Goal: Task Accomplishment & Management: Use online tool/utility

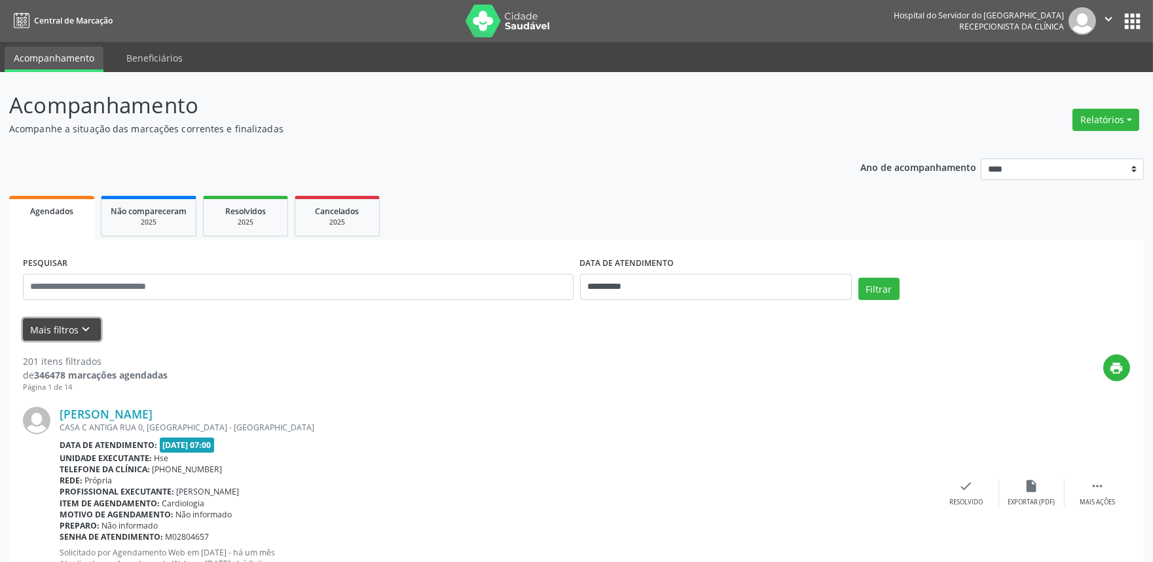
click at [87, 329] on icon "keyboard_arrow_down" at bounding box center [86, 329] width 14 height 14
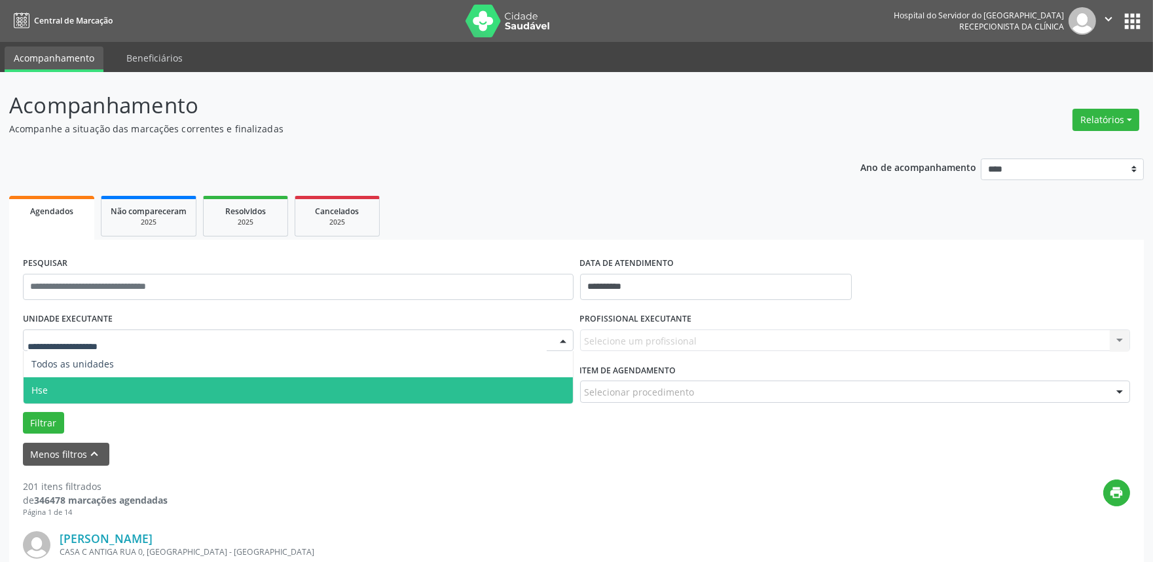
click at [52, 398] on span "Hse" at bounding box center [298, 390] width 549 height 26
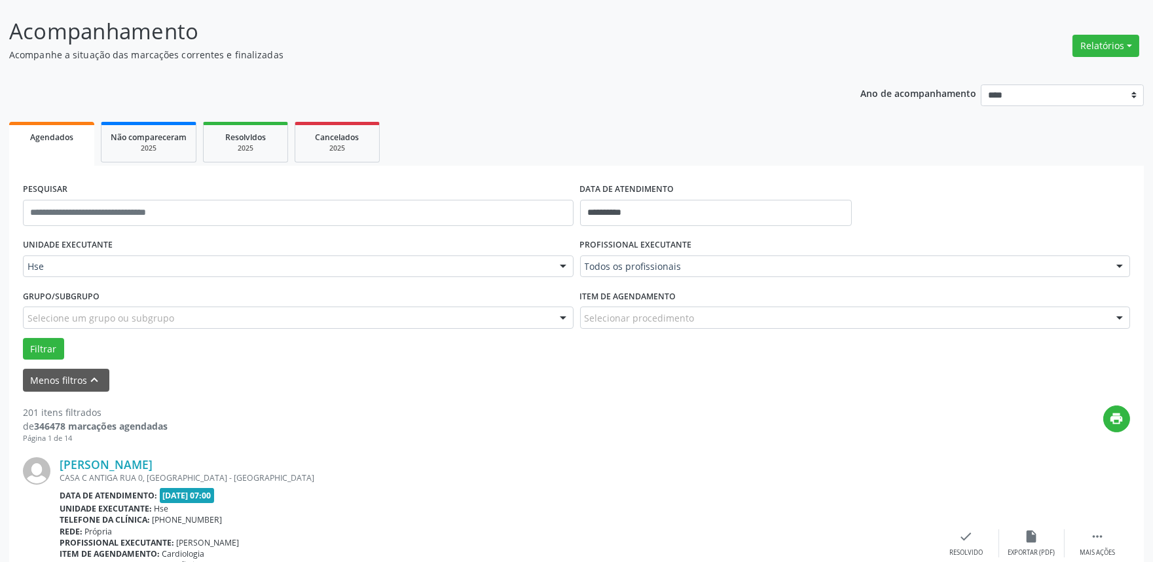
scroll to position [73, 0]
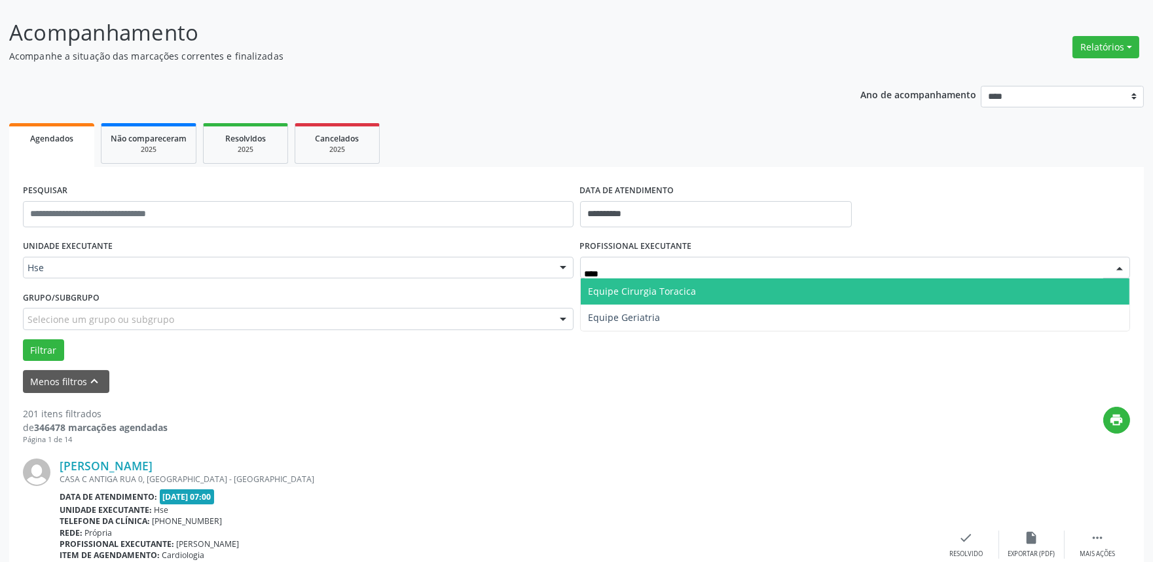
click at [610, 291] on span "Equipe Cirurgia Toracica" at bounding box center [643, 291] width 108 height 12
type input "****"
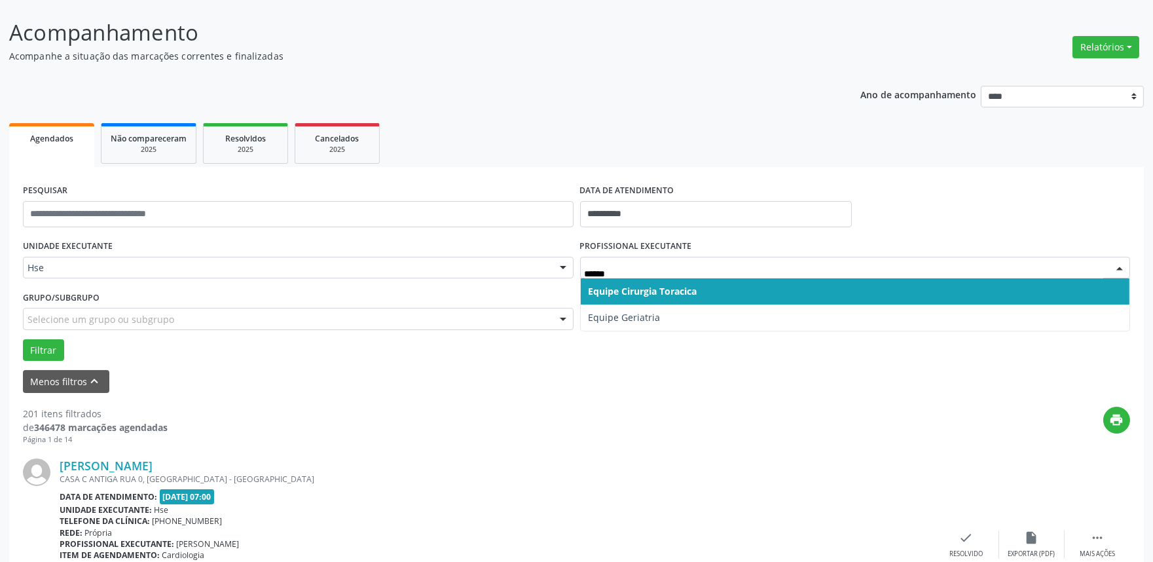
type input "******"
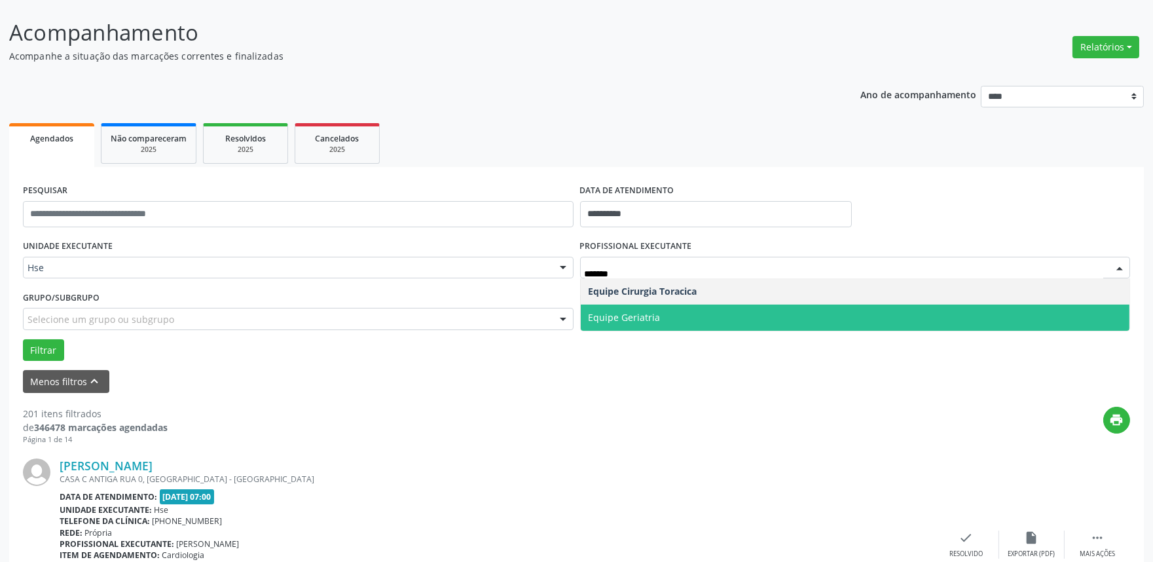
click at [609, 319] on span "Equipe Geriatria" at bounding box center [625, 317] width 72 height 12
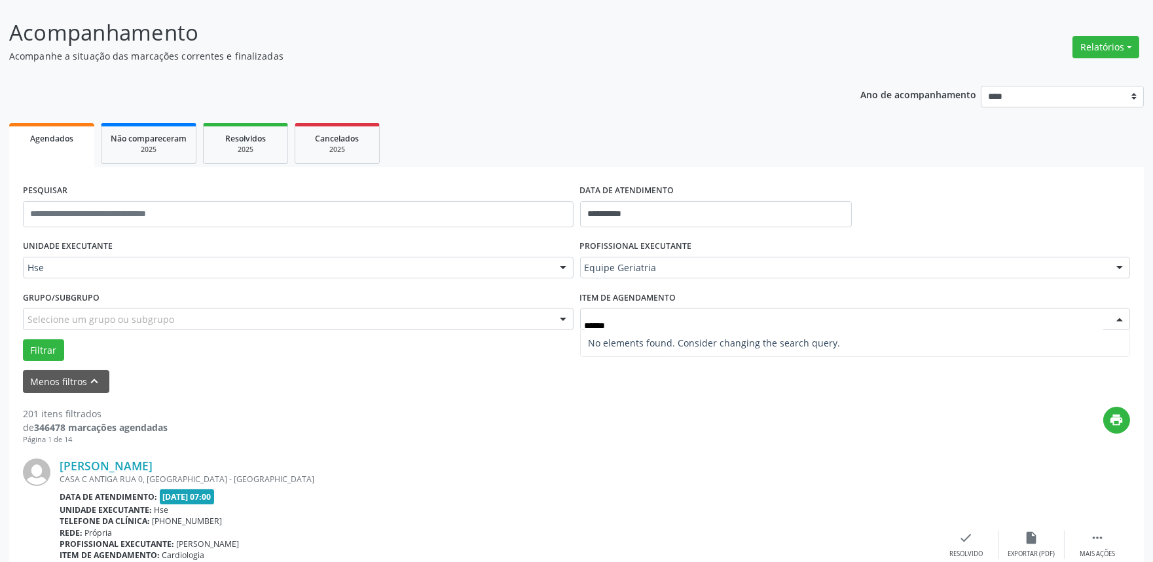
click at [645, 322] on input "******" at bounding box center [844, 325] width 519 height 26
type input "*"
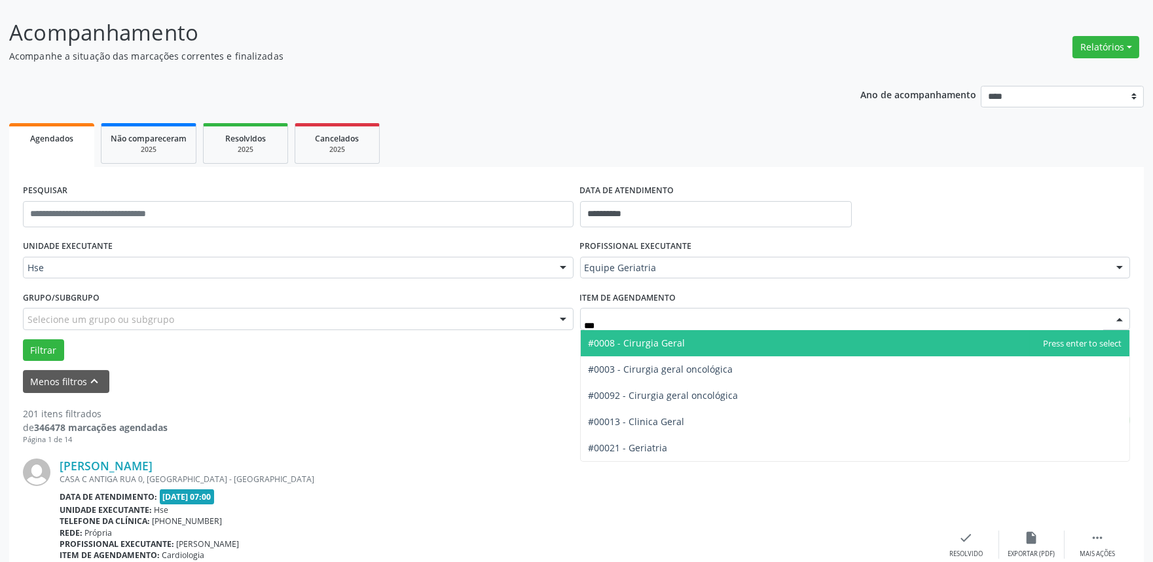
type input "****"
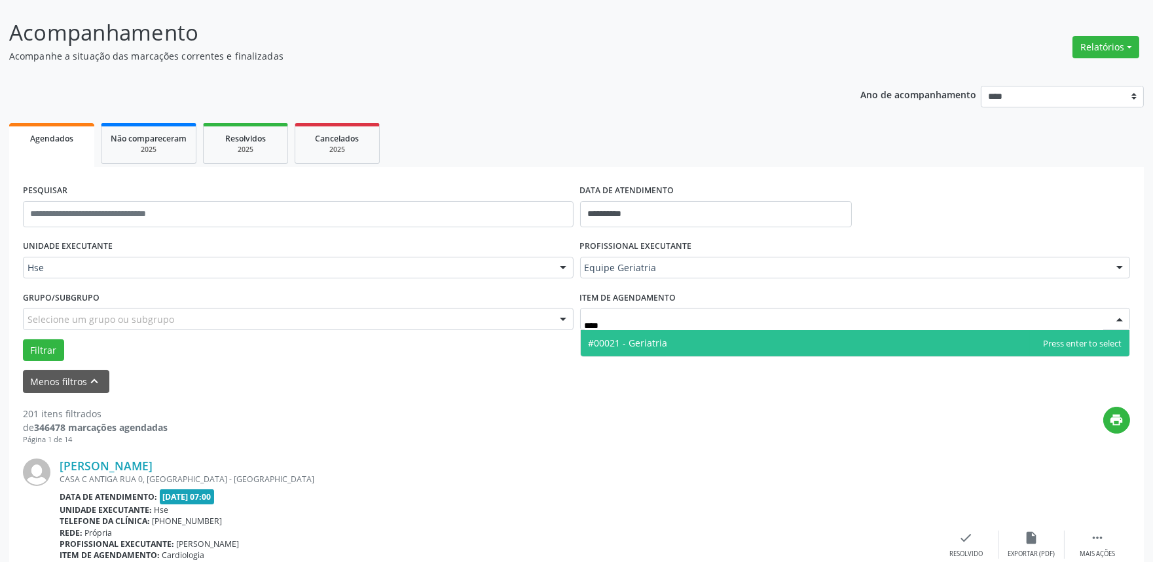
click at [652, 341] on span "#00021 - Geriatria" at bounding box center [628, 343] width 79 height 12
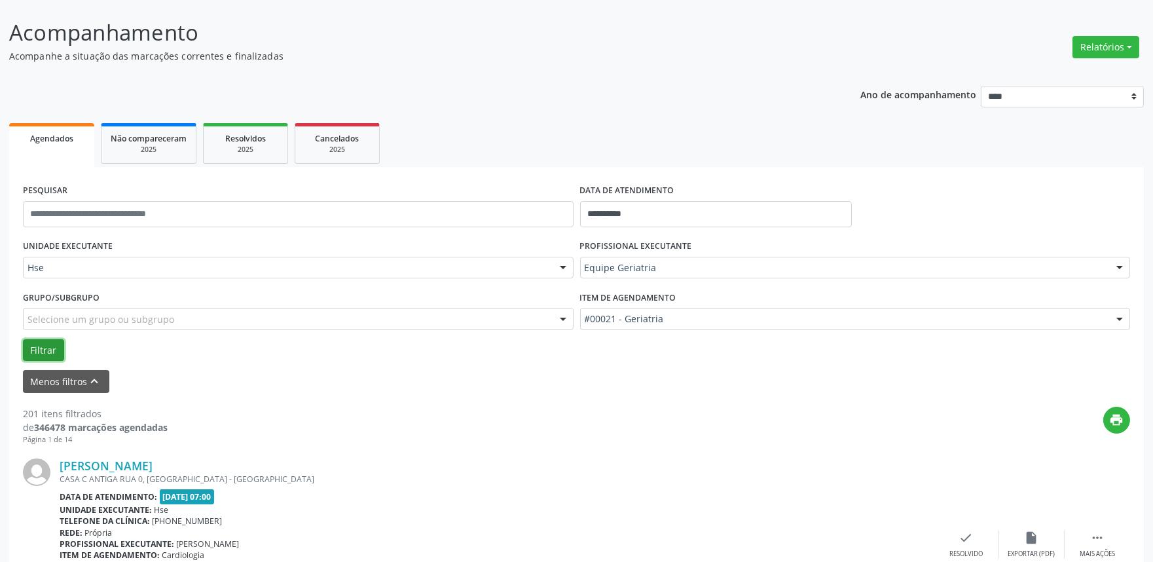
click at [48, 346] on button "Filtrar" at bounding box center [43, 350] width 41 height 22
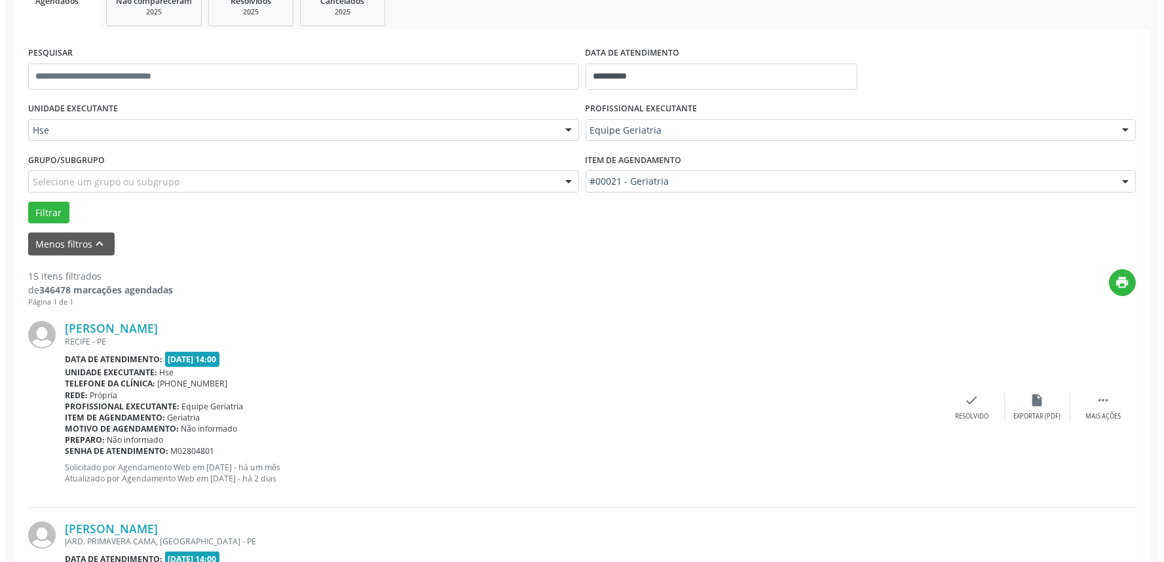
scroll to position [291, 0]
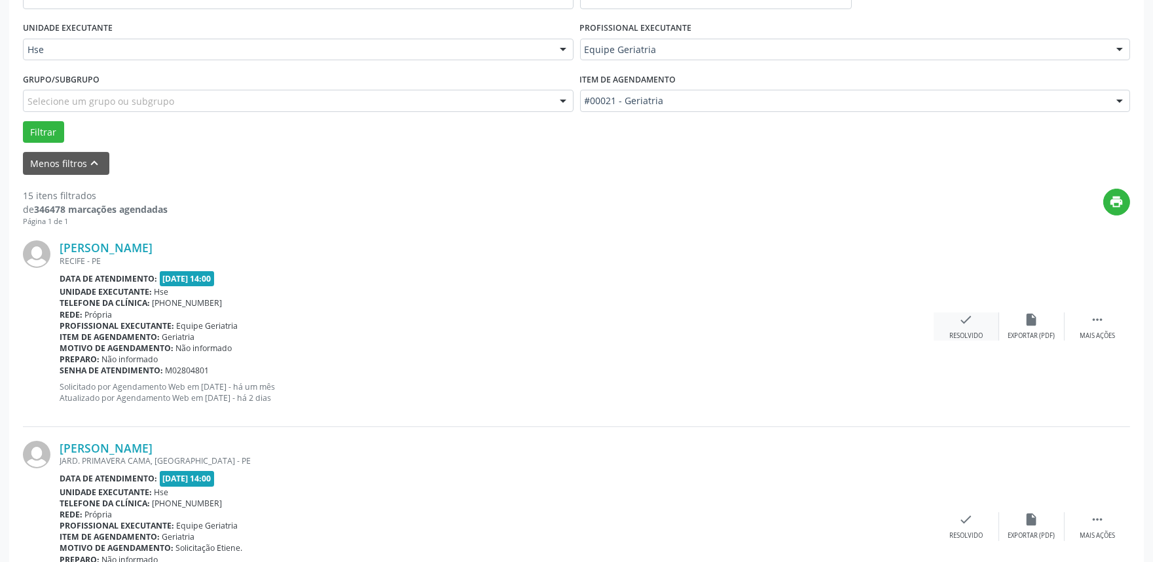
click at [946, 315] on div "check Resolvido" at bounding box center [966, 326] width 65 height 28
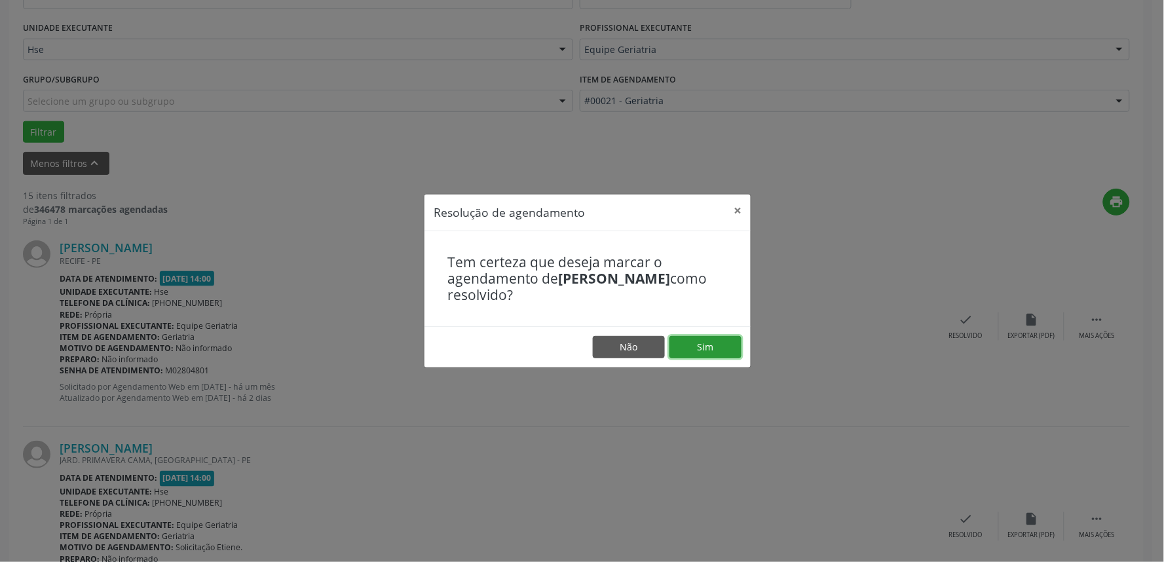
click at [705, 342] on button "Sim" at bounding box center [705, 347] width 72 height 22
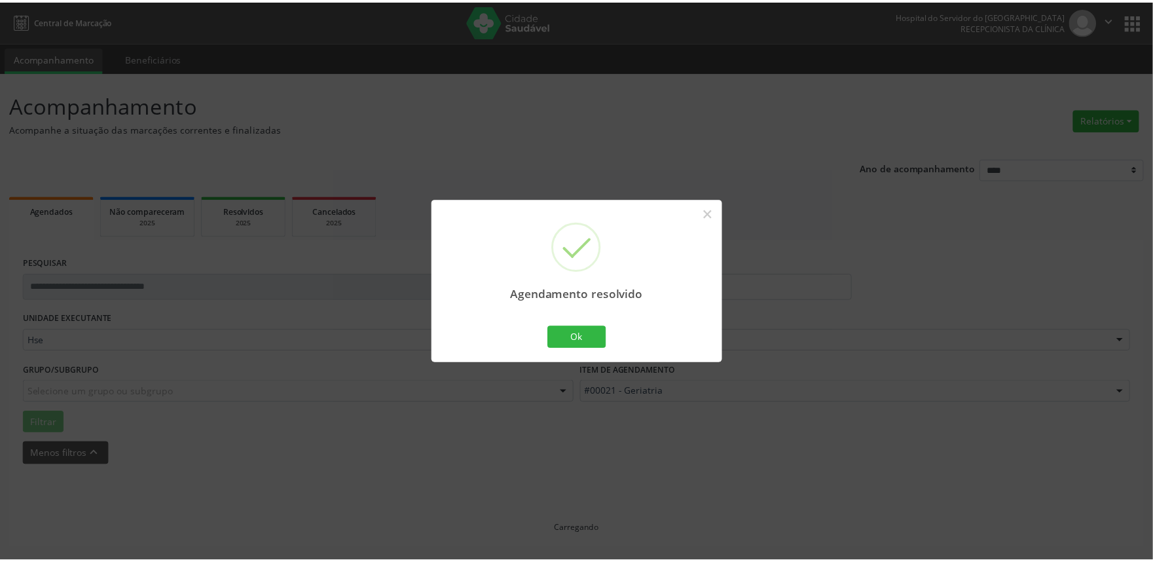
scroll to position [0, 0]
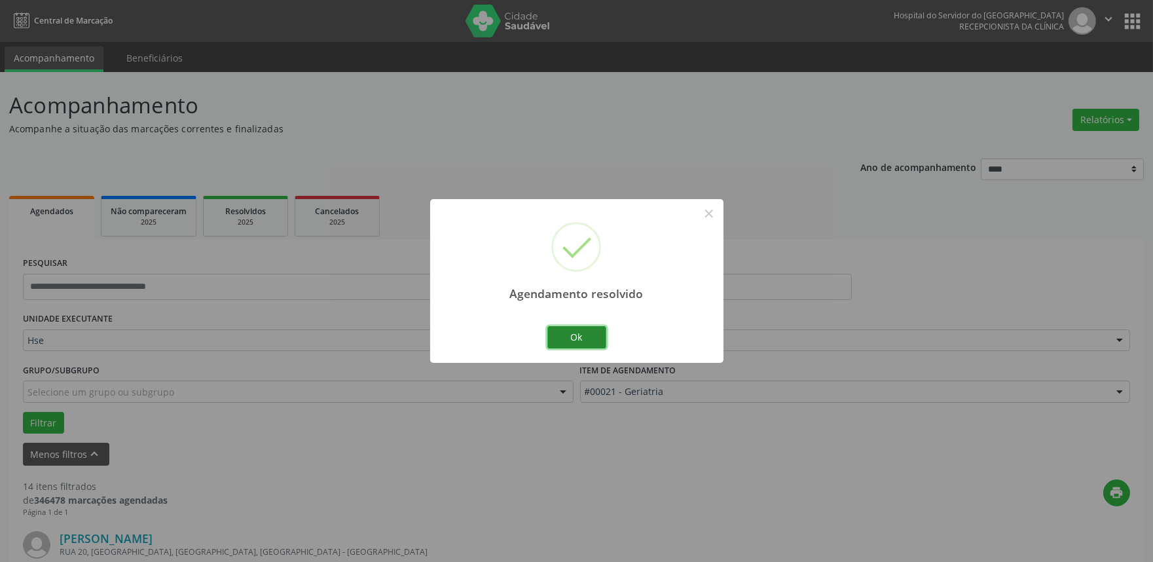
click at [580, 335] on button "Ok" at bounding box center [577, 337] width 59 height 22
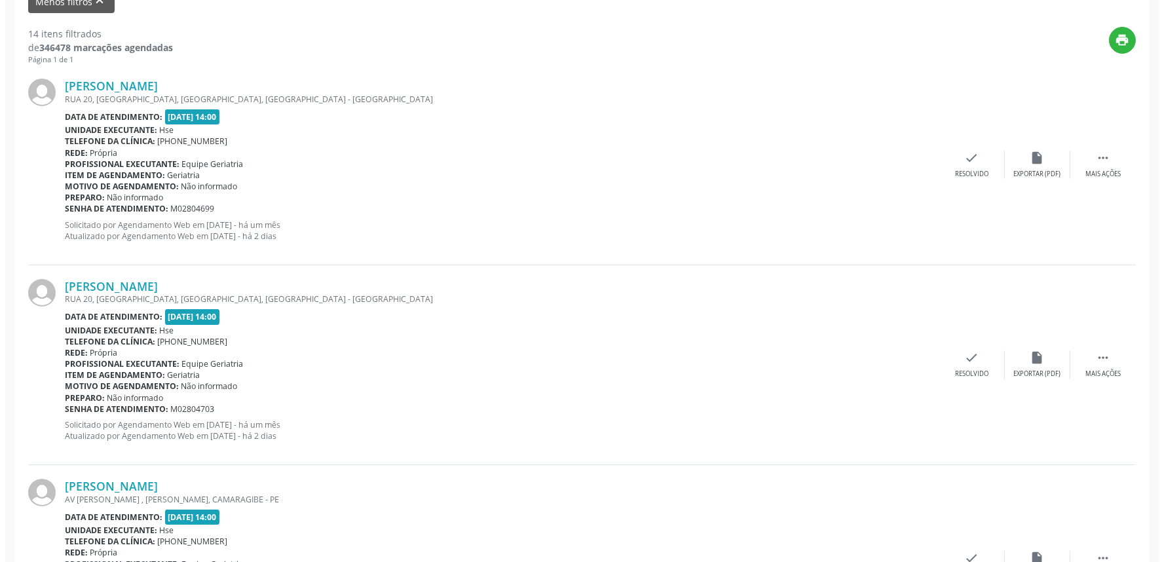
scroll to position [436, 0]
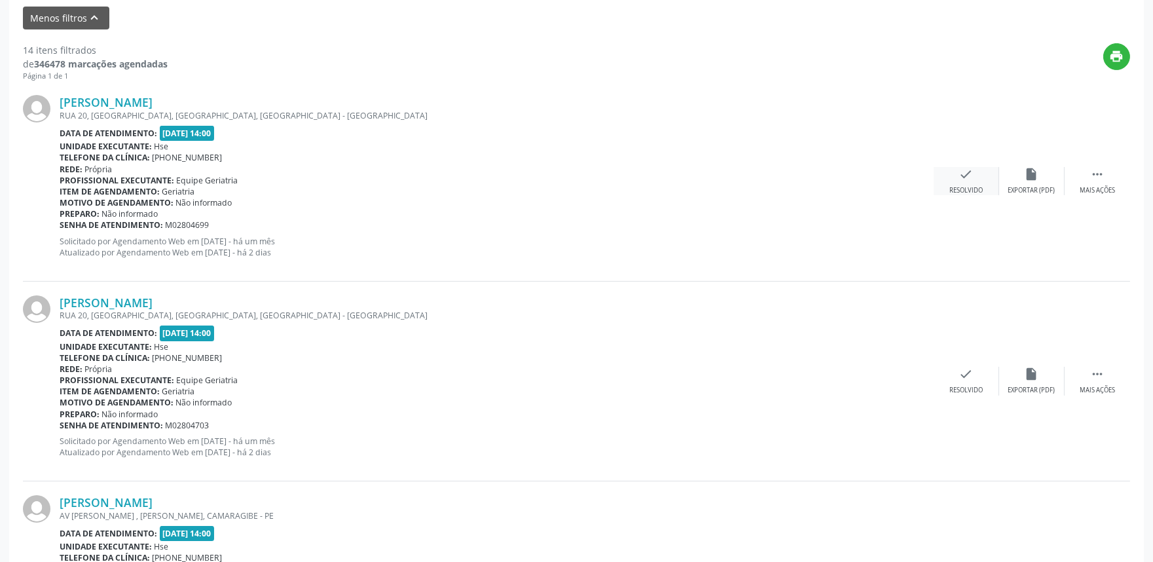
click at [967, 183] on div "check Resolvido" at bounding box center [966, 181] width 65 height 28
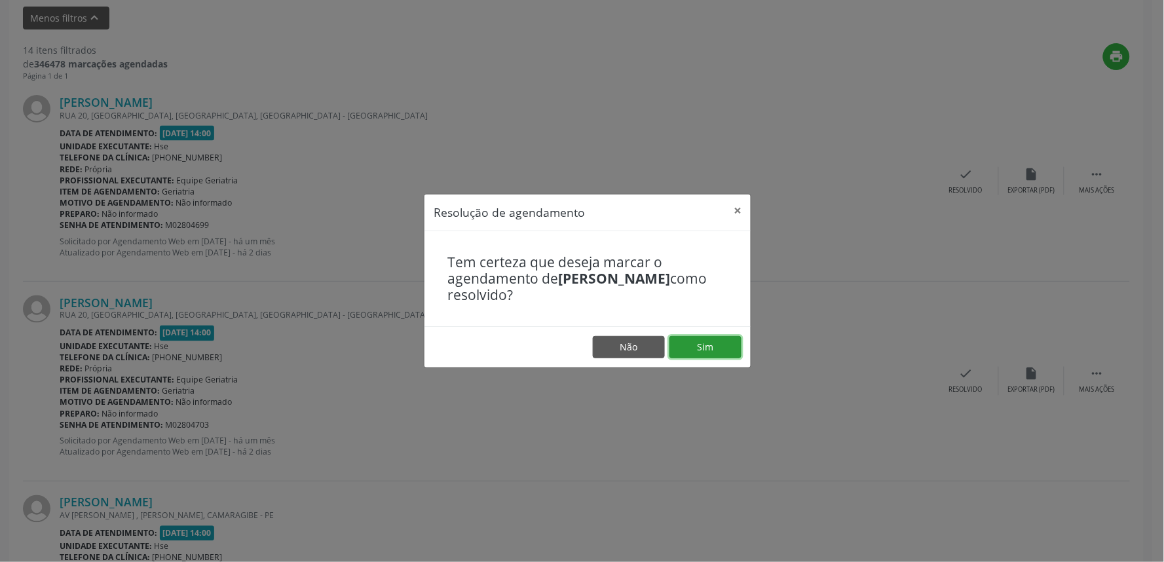
click at [705, 344] on button "Sim" at bounding box center [705, 347] width 72 height 22
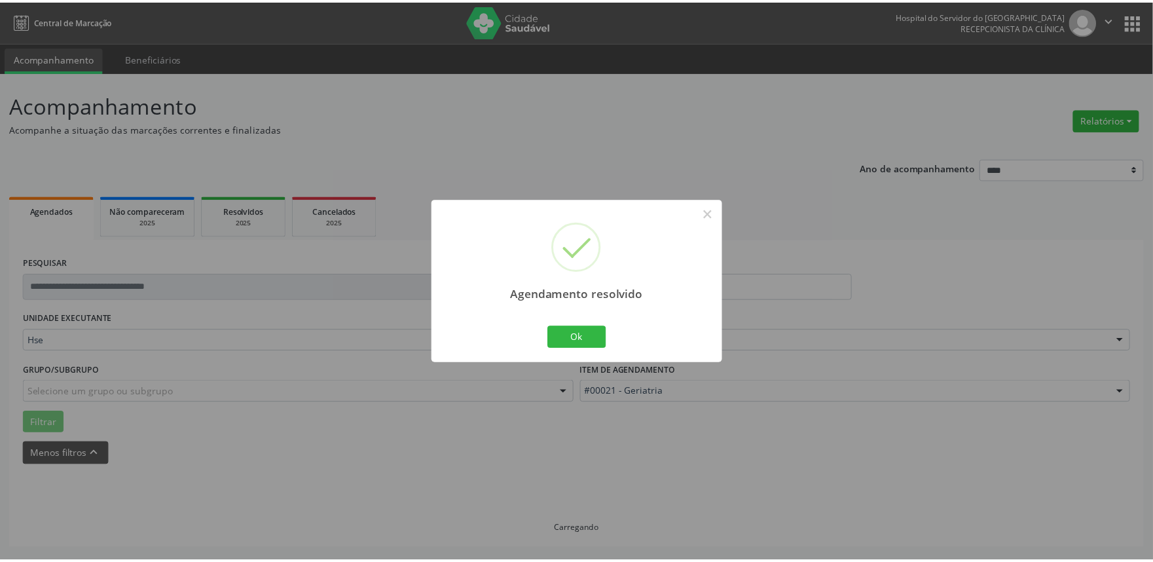
scroll to position [0, 0]
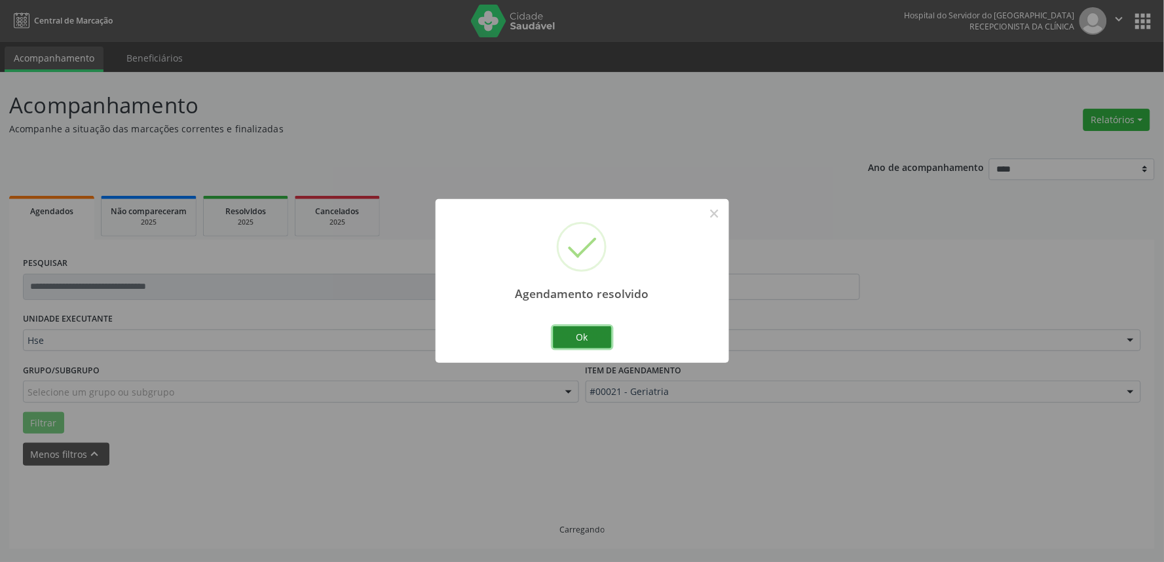
click at [597, 337] on button "Ok" at bounding box center [582, 337] width 59 height 22
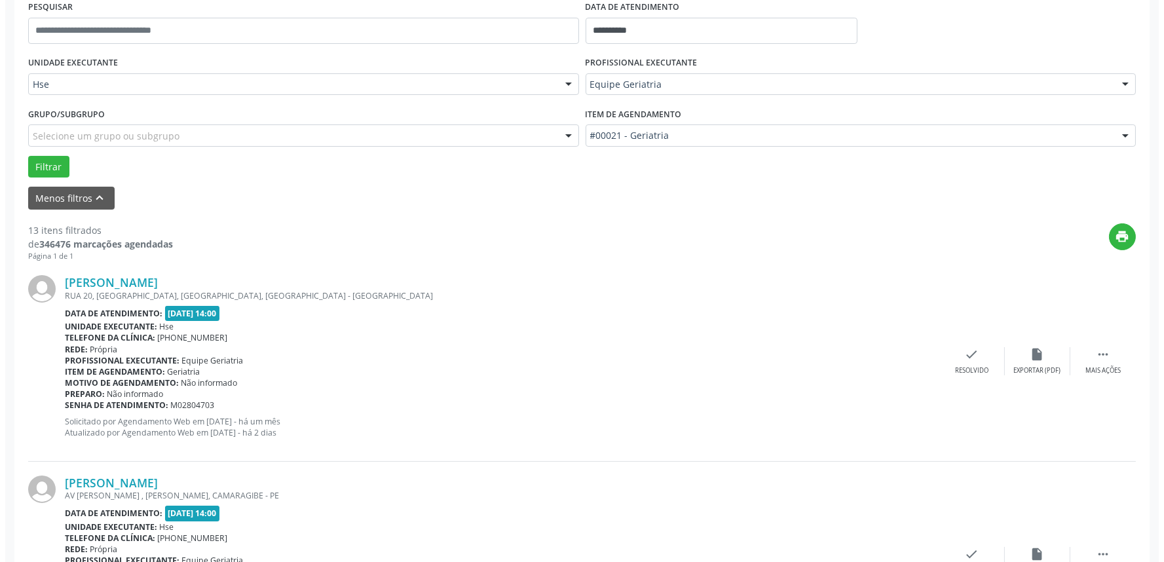
scroll to position [291, 0]
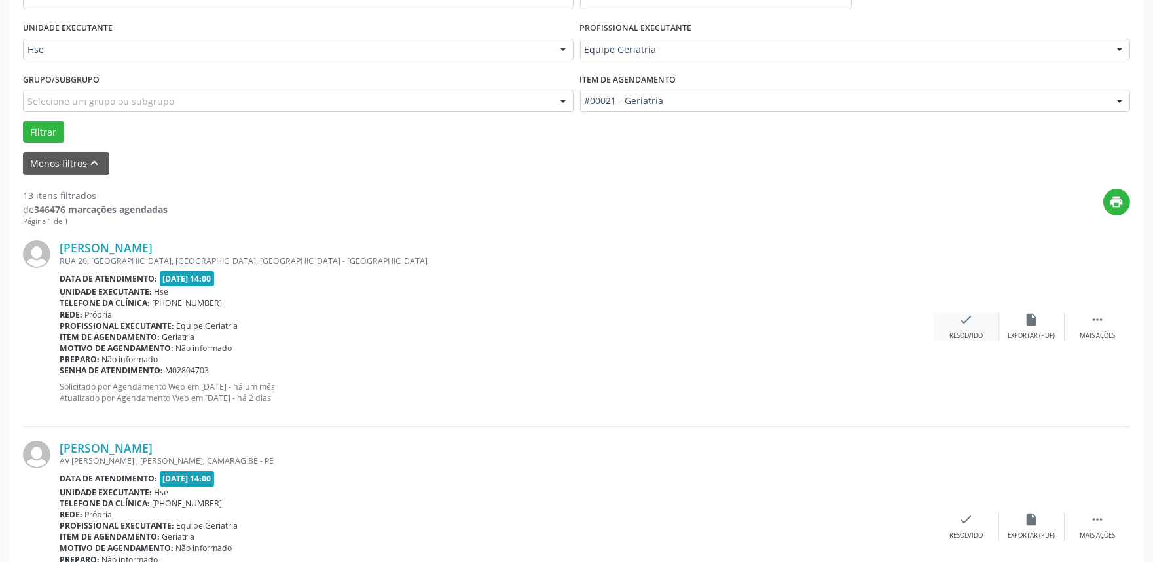
click at [956, 322] on div "check Resolvido" at bounding box center [966, 326] width 65 height 28
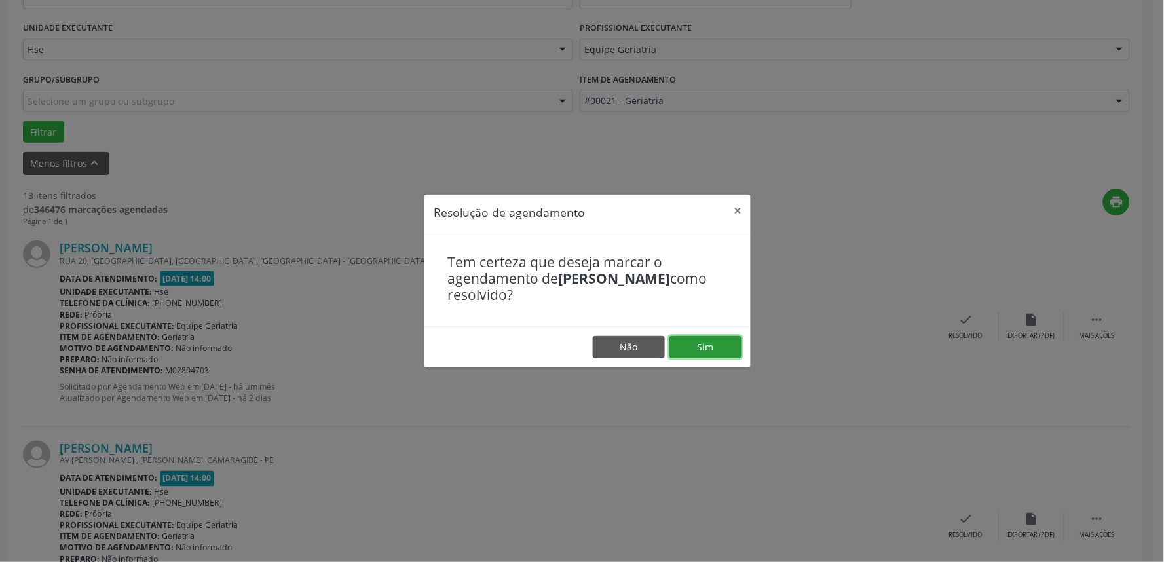
click at [697, 343] on button "Sim" at bounding box center [705, 347] width 72 height 22
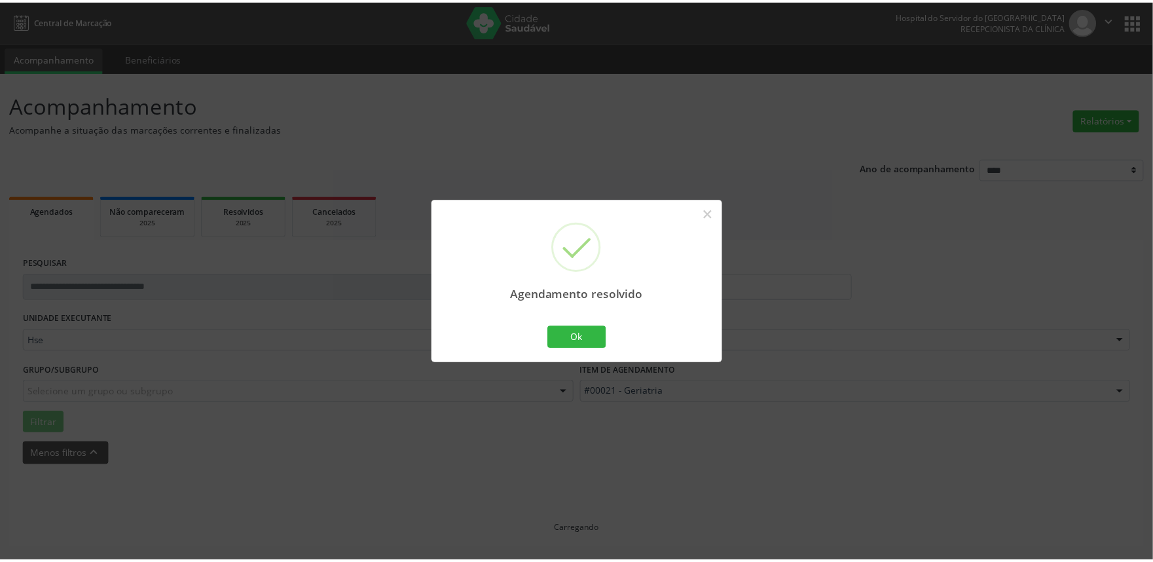
scroll to position [0, 0]
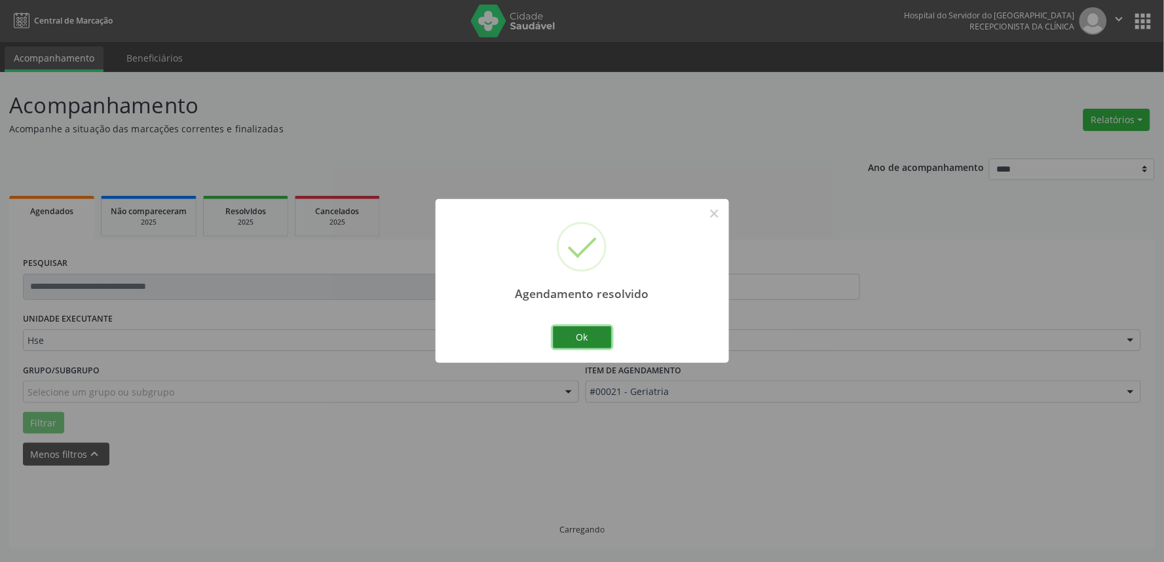
click at [591, 333] on button "Ok" at bounding box center [582, 337] width 59 height 22
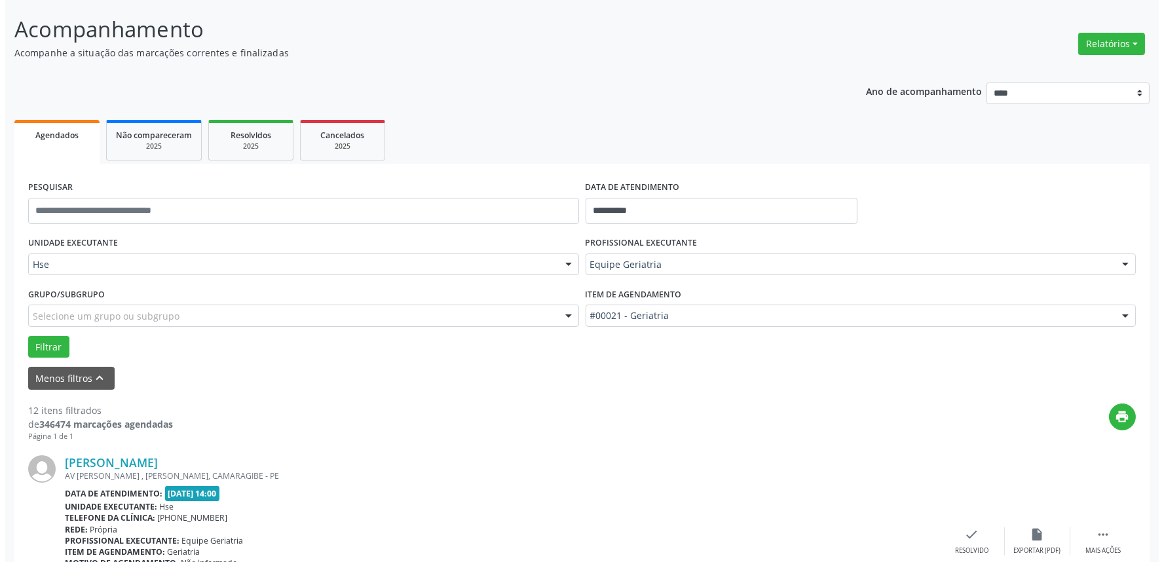
scroll to position [363, 0]
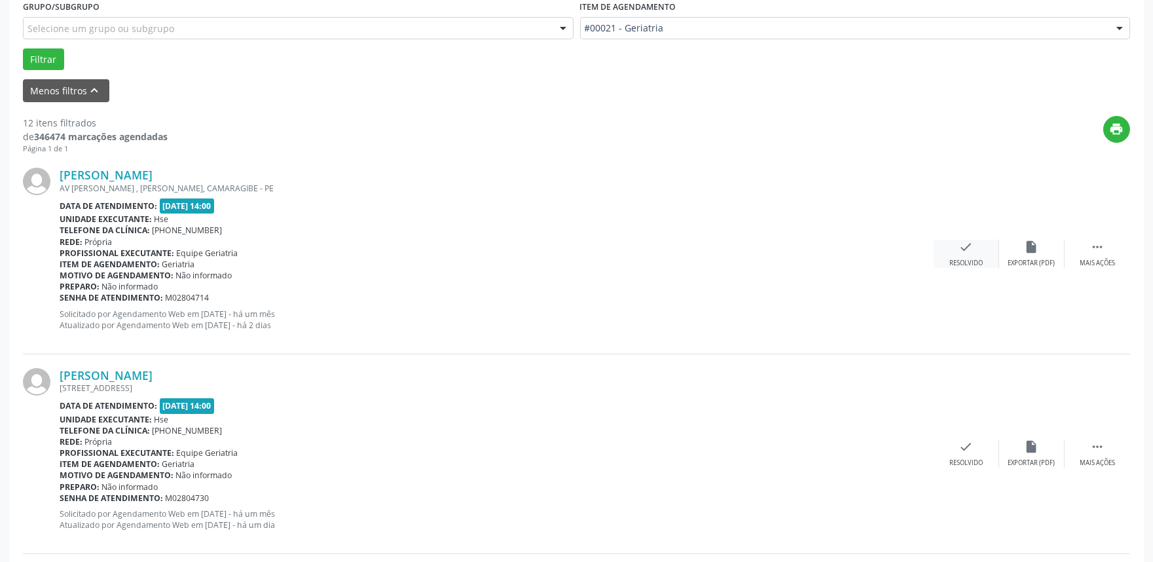
click at [959, 253] on icon "check" at bounding box center [966, 247] width 14 height 14
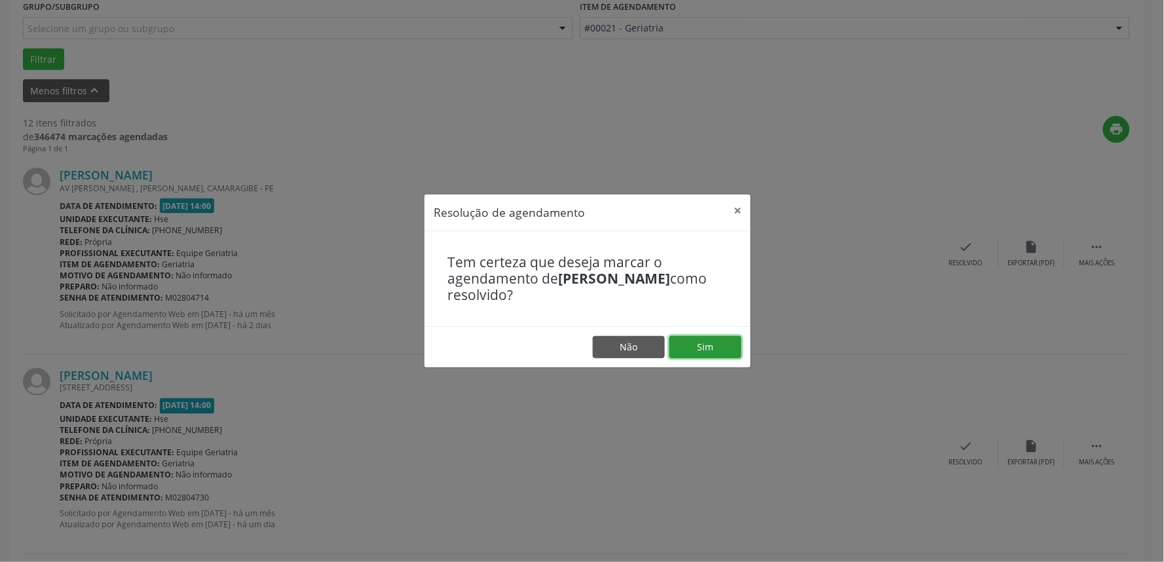
click at [716, 346] on button "Sim" at bounding box center [705, 347] width 72 height 22
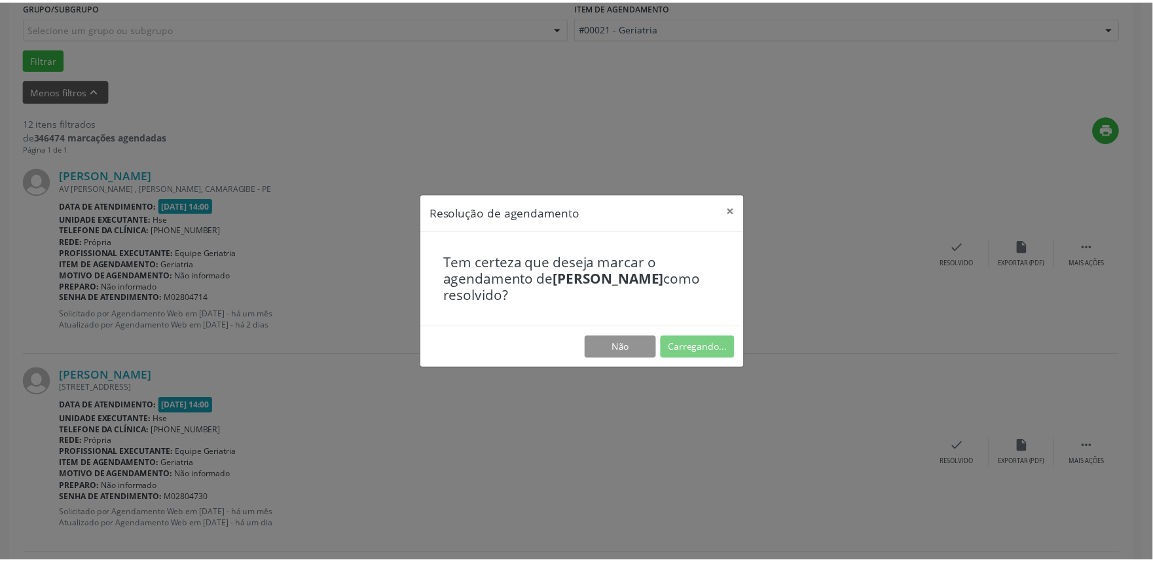
scroll to position [0, 0]
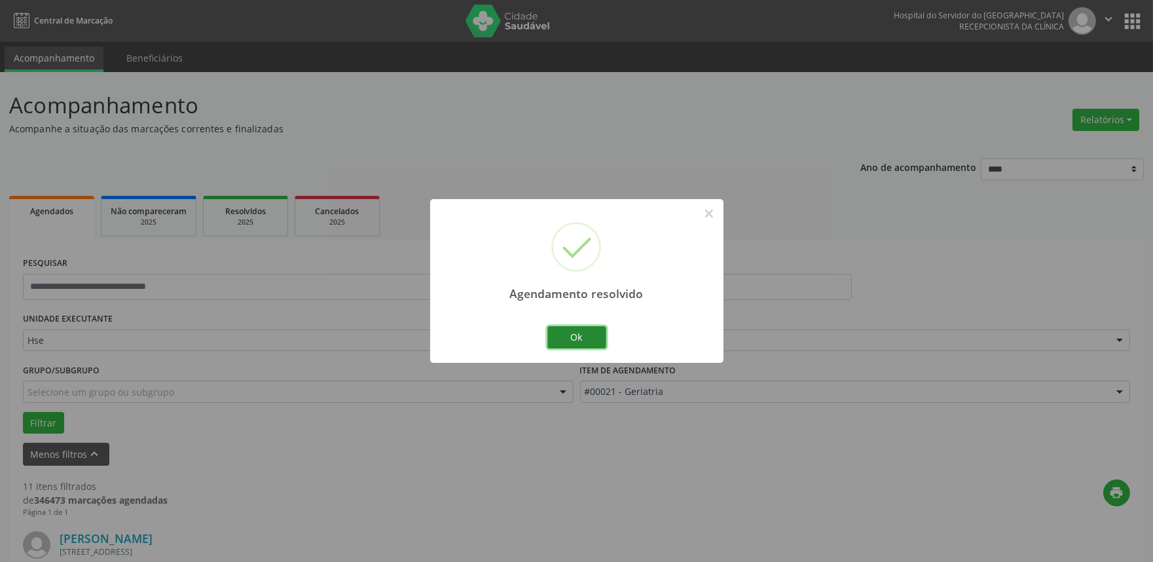
click at [589, 342] on button "Ok" at bounding box center [577, 337] width 59 height 22
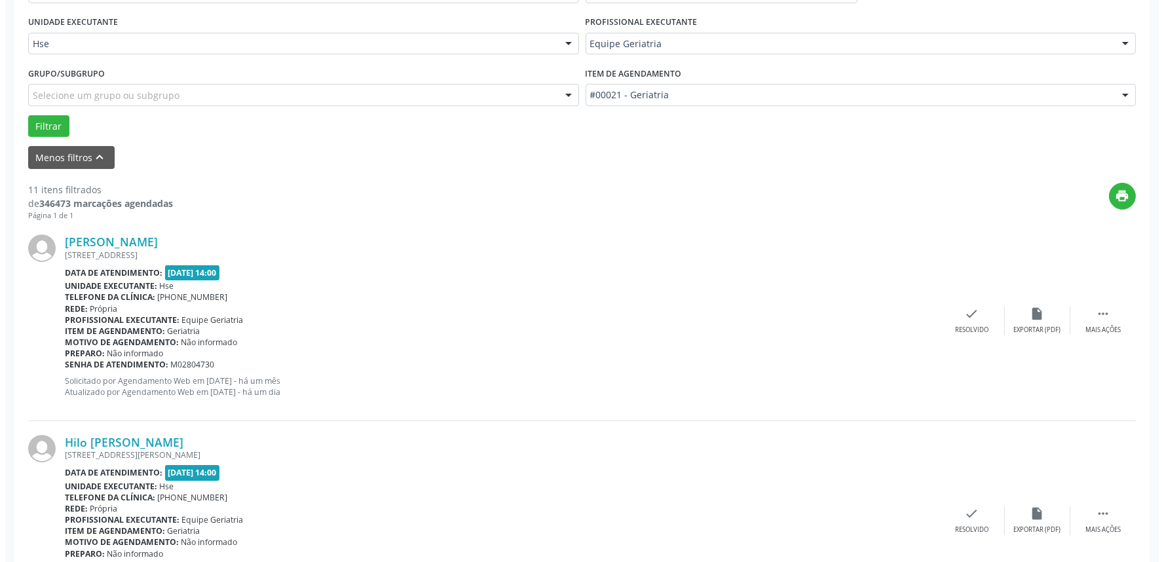
scroll to position [363, 0]
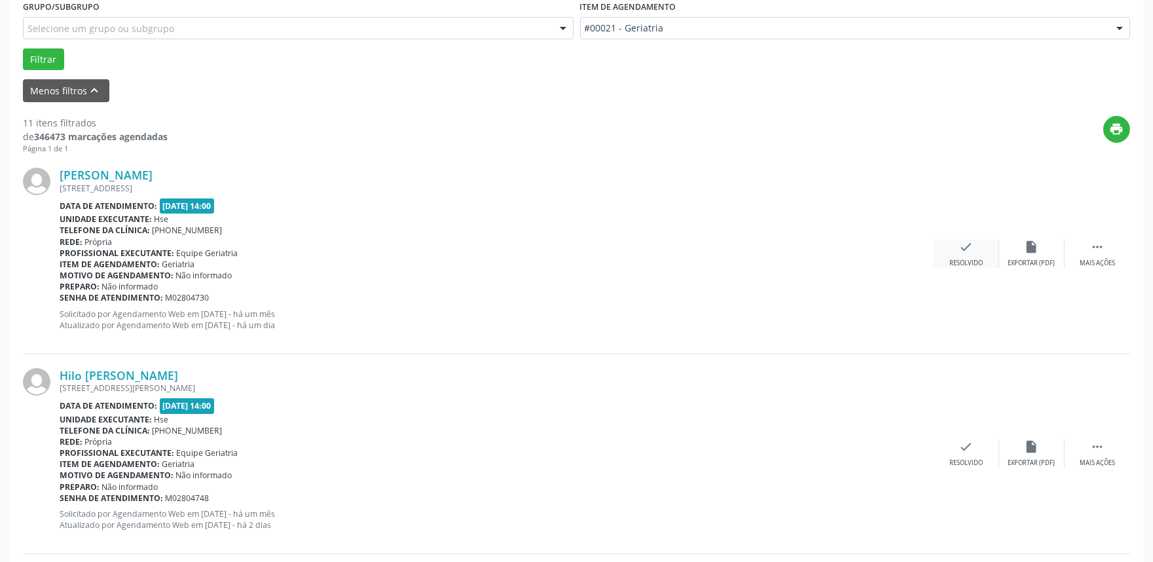
click at [954, 251] on div "check Resolvido" at bounding box center [966, 254] width 65 height 28
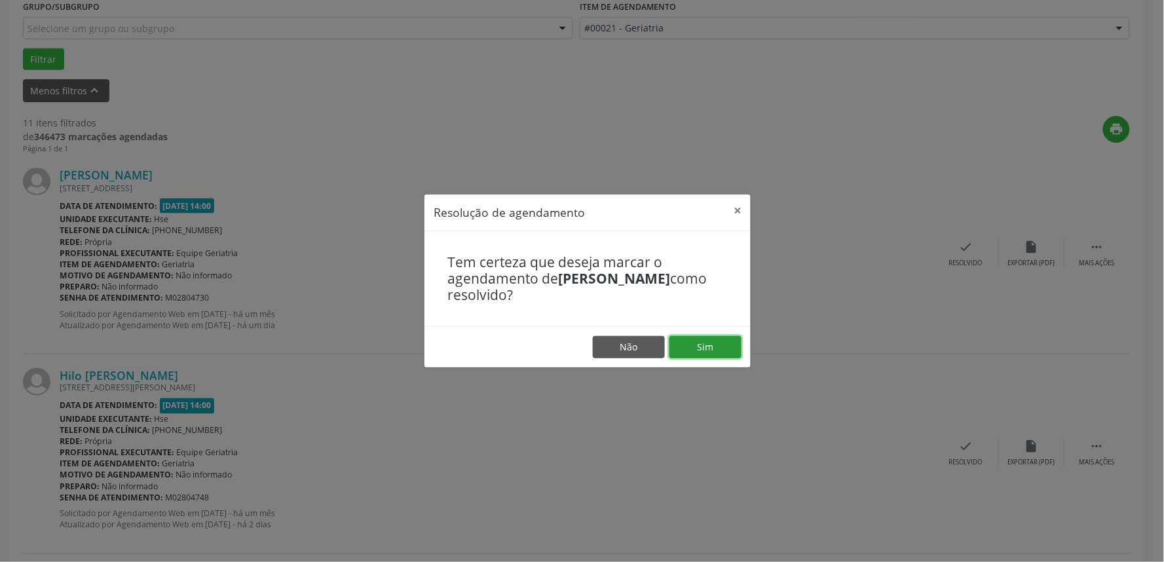
click at [711, 358] on button "Sim" at bounding box center [705, 347] width 72 height 22
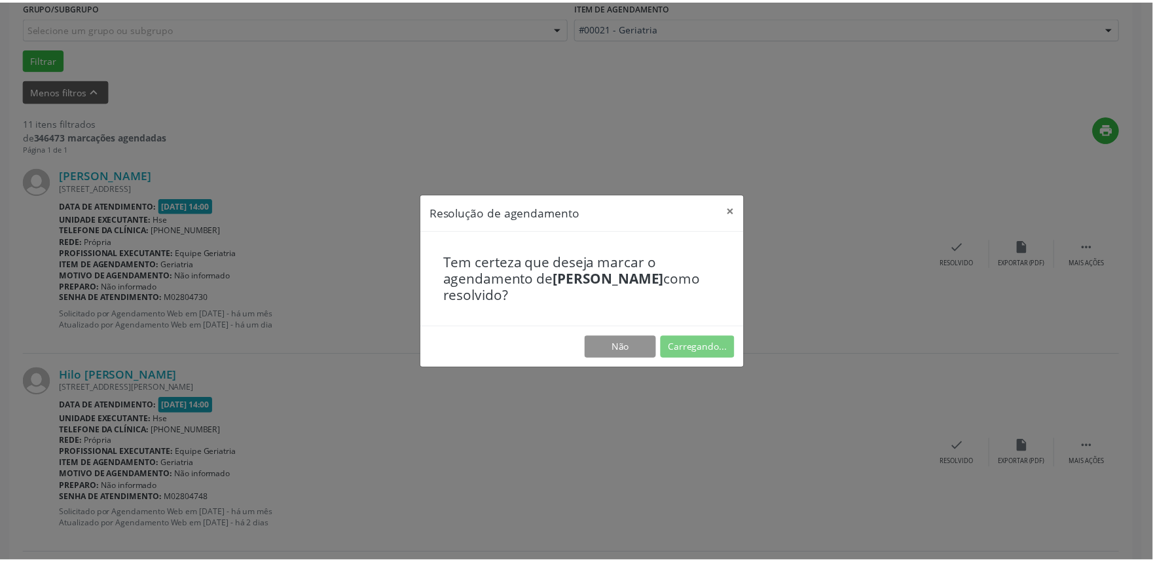
scroll to position [0, 0]
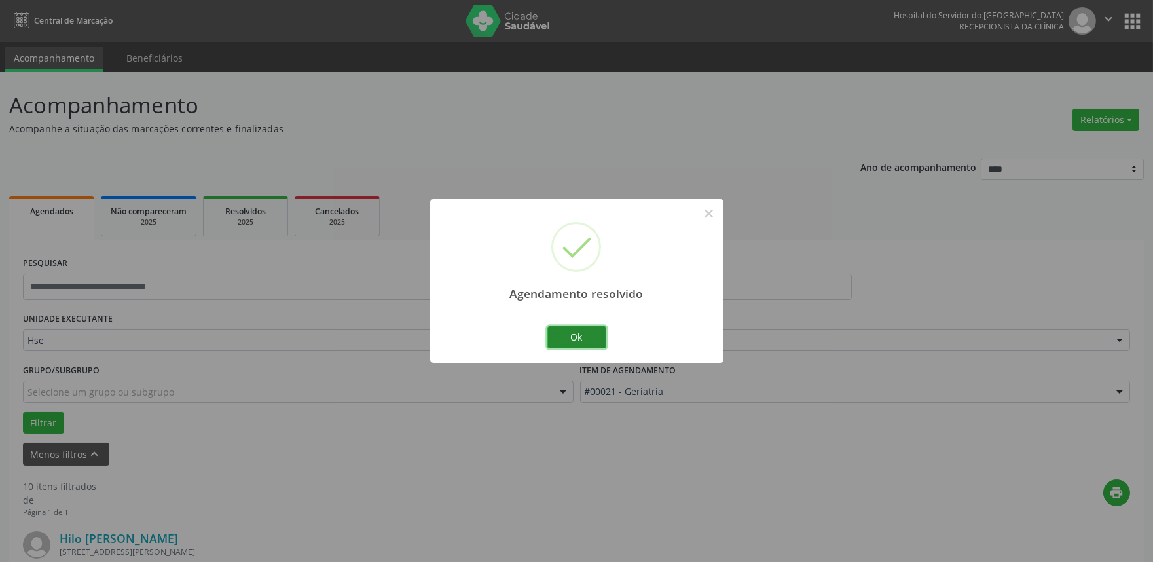
click at [573, 332] on button "Ok" at bounding box center [577, 337] width 59 height 22
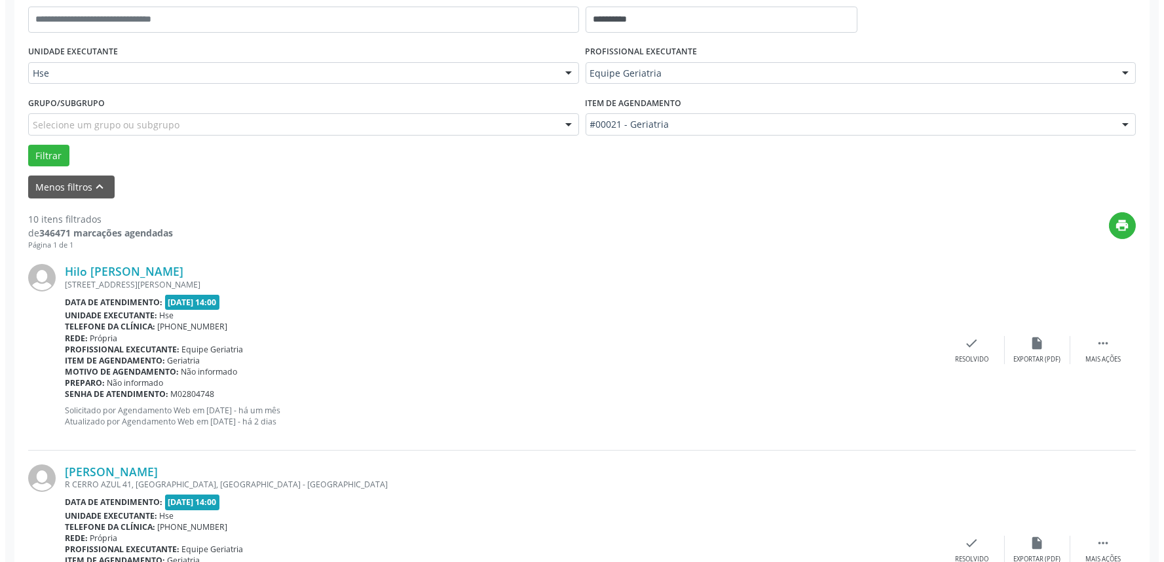
scroll to position [291, 0]
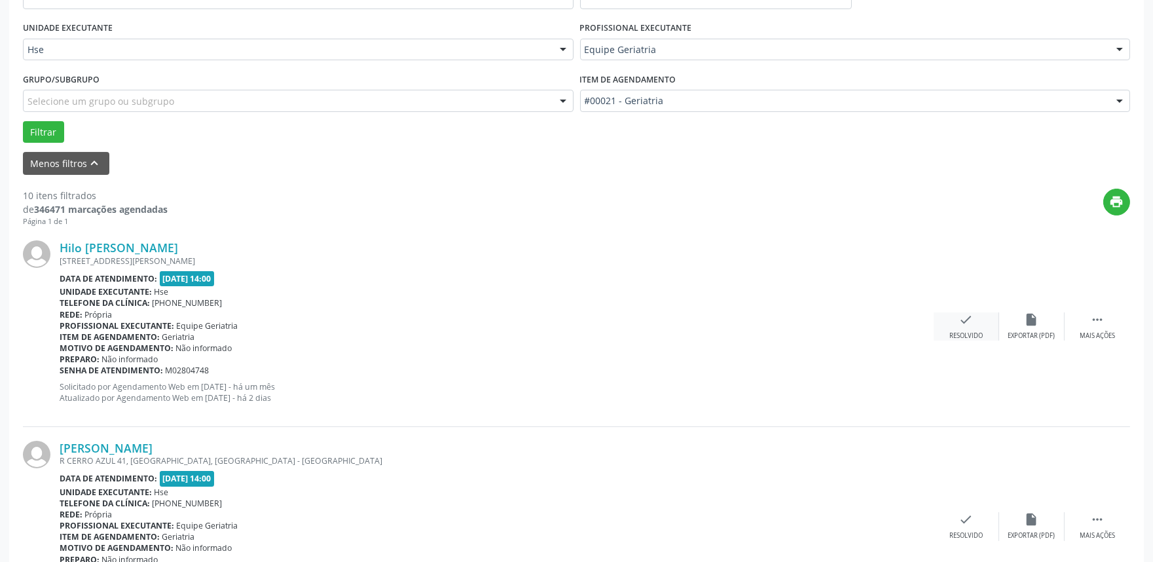
click at [969, 316] on icon "check" at bounding box center [966, 319] width 14 height 14
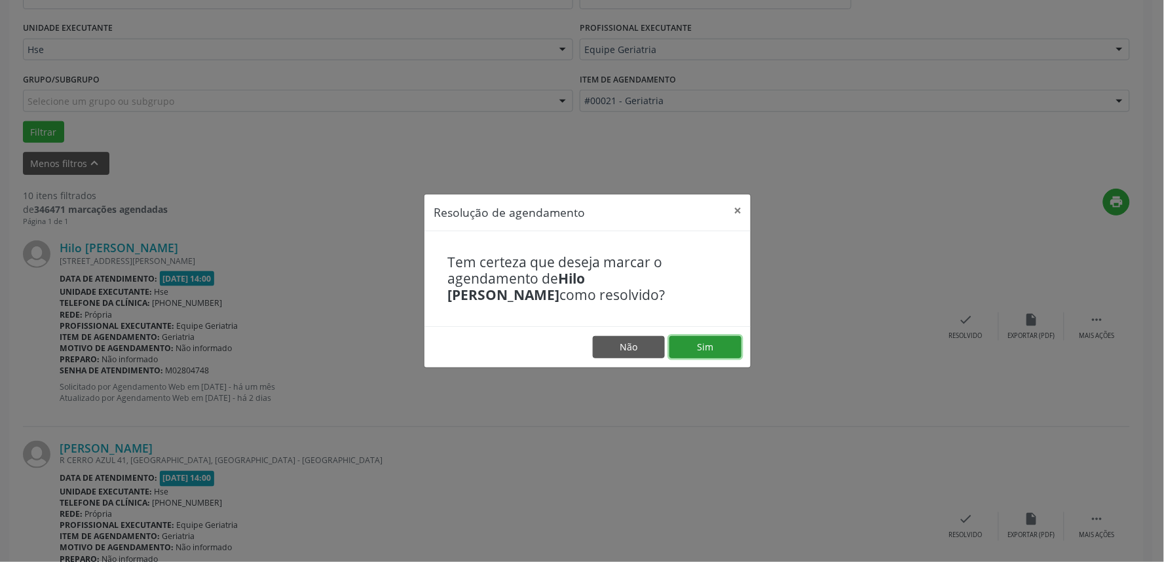
click at [728, 348] on button "Sim" at bounding box center [705, 347] width 72 height 22
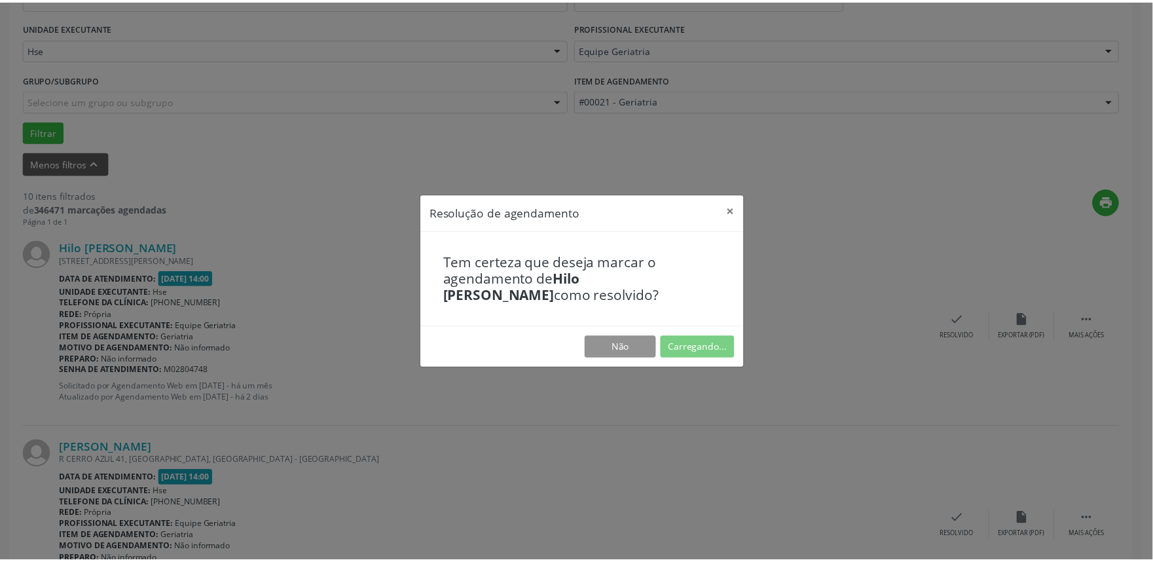
scroll to position [0, 0]
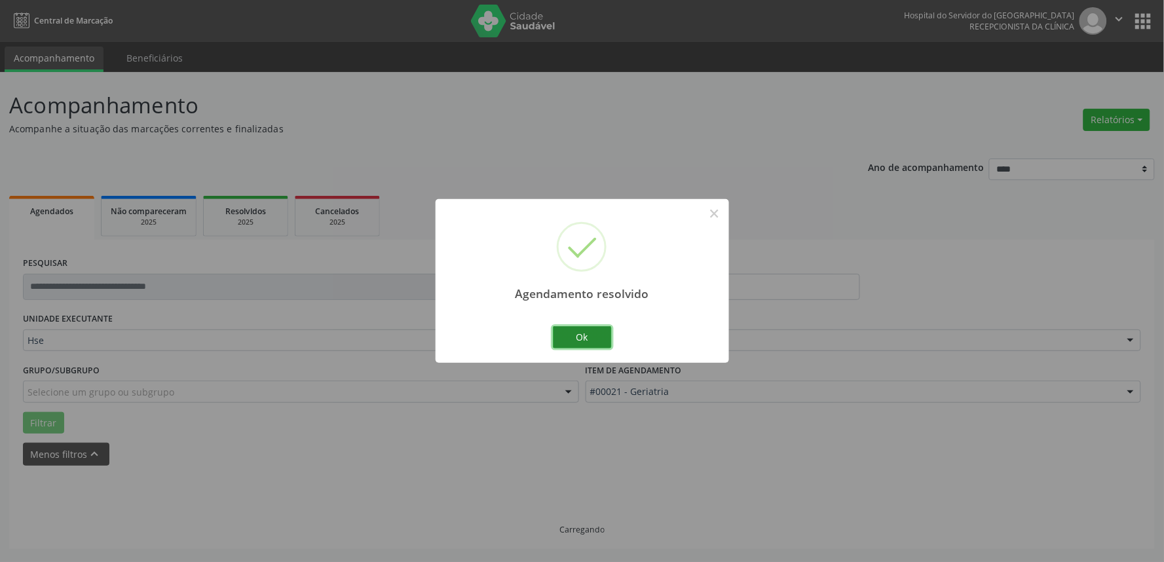
click at [593, 337] on button "Ok" at bounding box center [582, 337] width 59 height 22
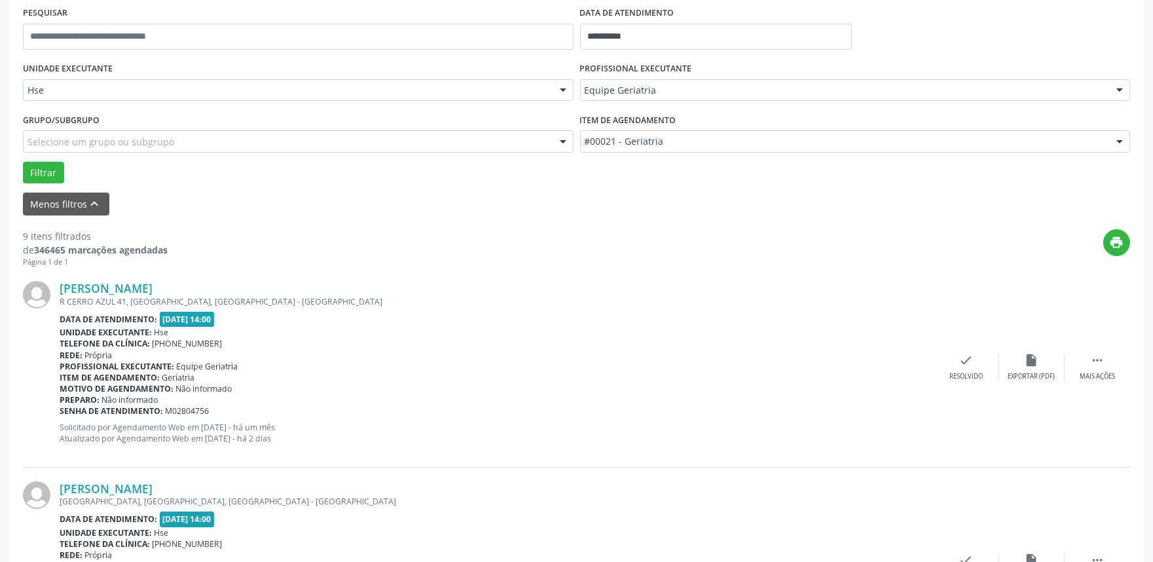
scroll to position [363, 0]
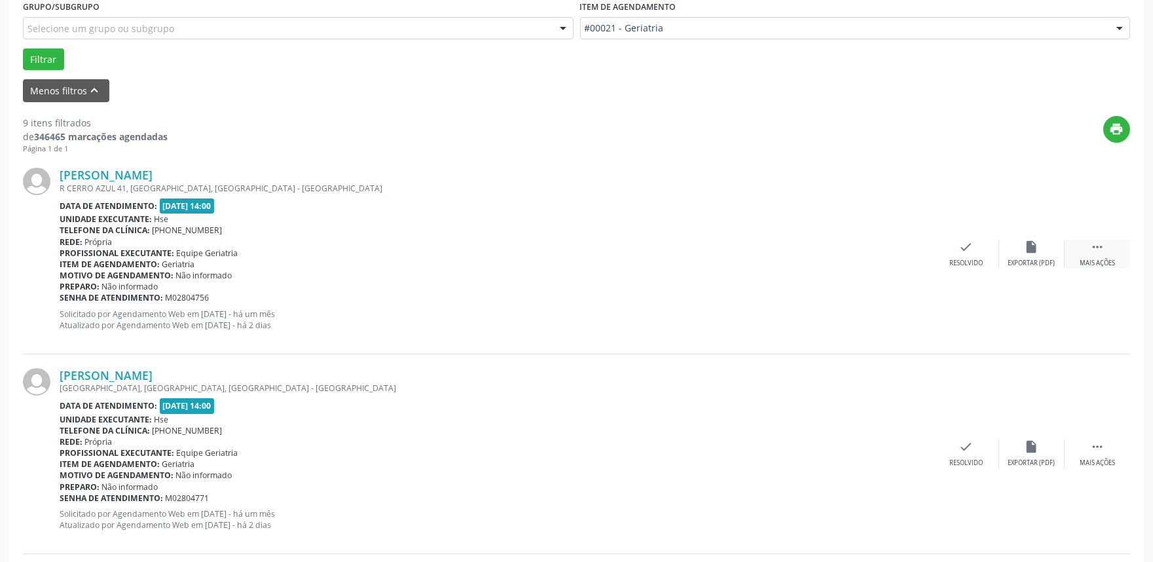
click at [1102, 251] on icon "" at bounding box center [1097, 247] width 14 height 14
click at [1030, 251] on icon "alarm_off" at bounding box center [1032, 247] width 14 height 14
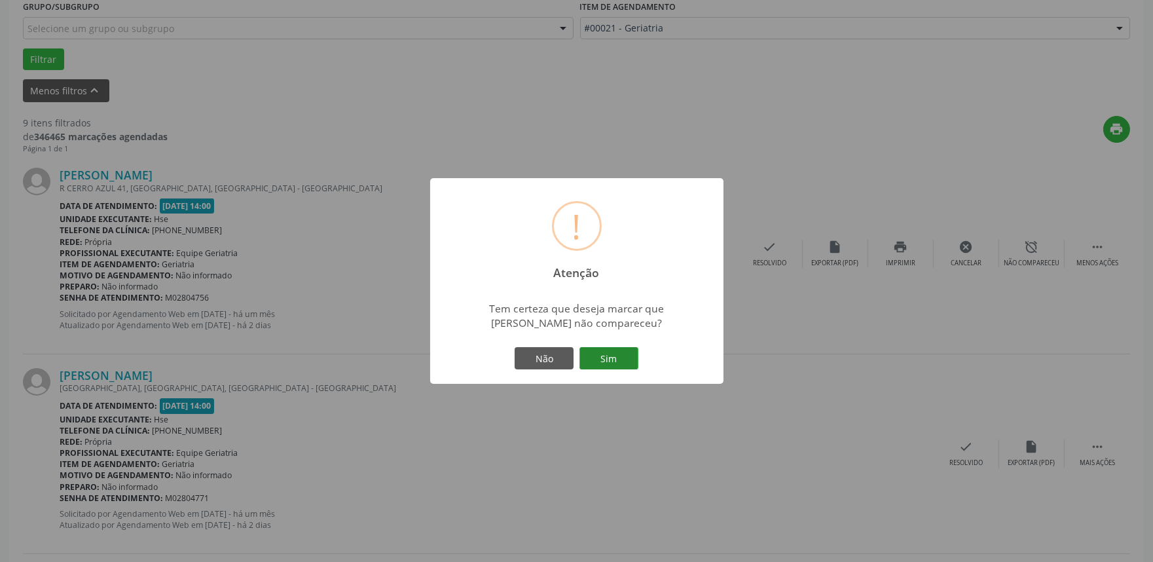
click at [614, 356] on button "Sim" at bounding box center [609, 358] width 59 height 22
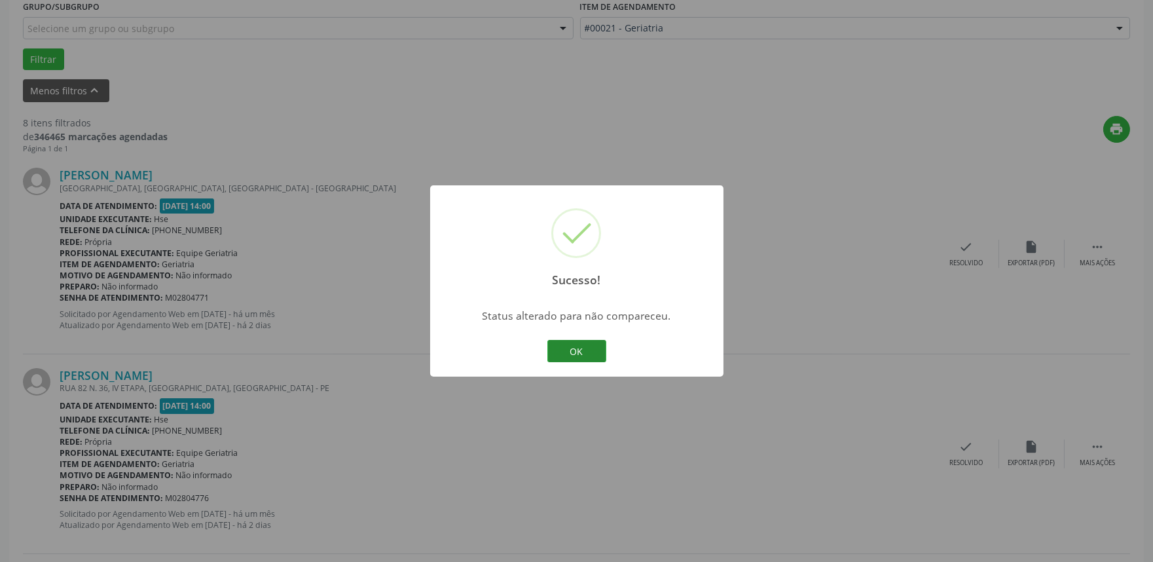
click at [585, 350] on button "OK" at bounding box center [577, 351] width 59 height 22
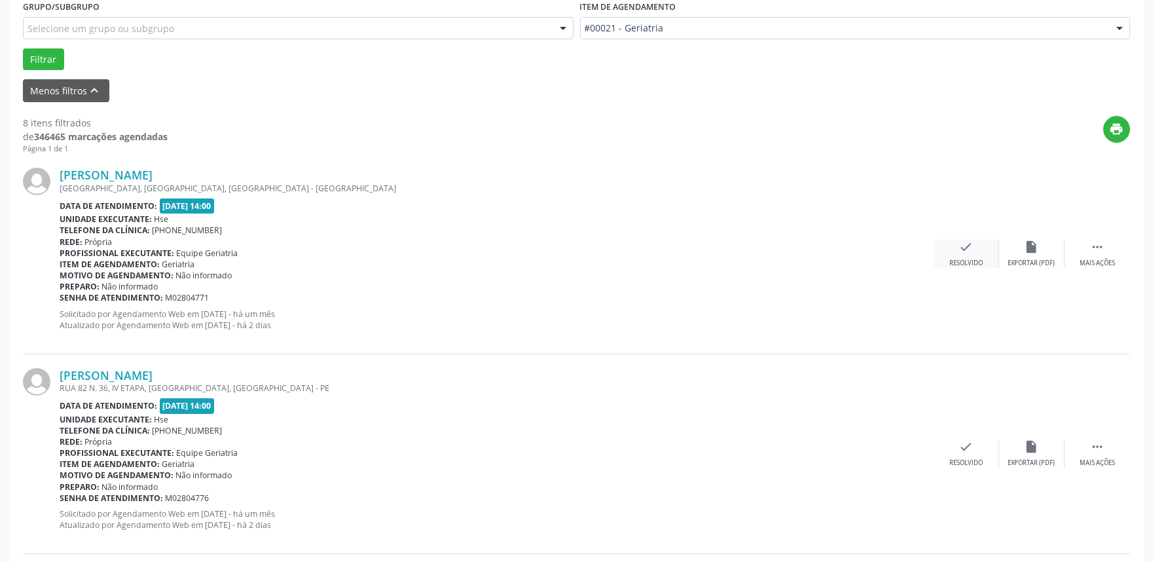
click at [958, 240] on div "check Resolvido" at bounding box center [966, 254] width 65 height 28
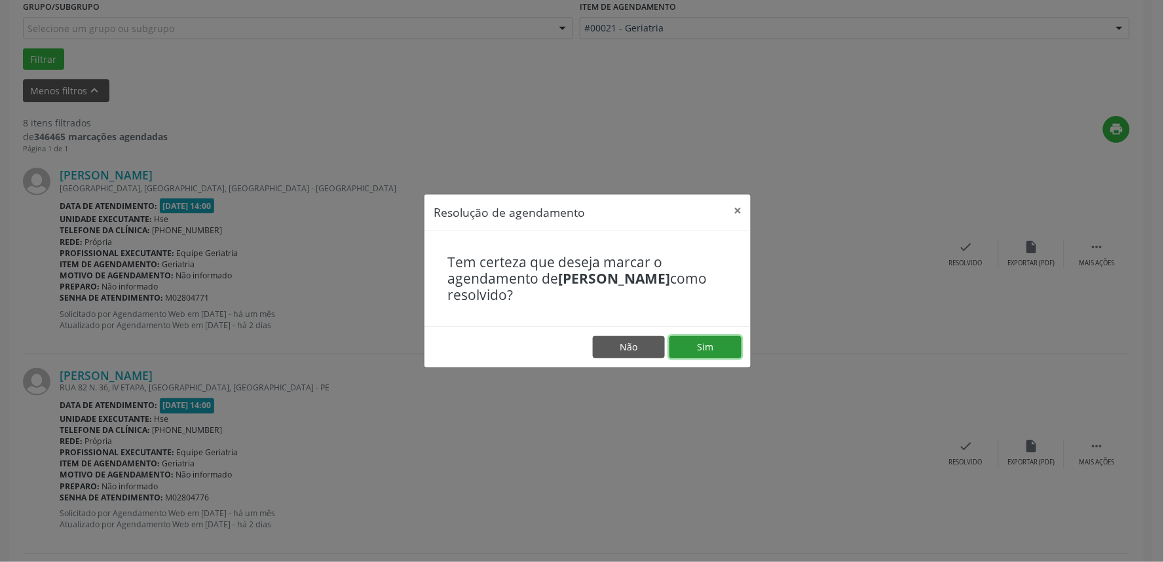
click at [717, 344] on button "Sim" at bounding box center [705, 347] width 72 height 22
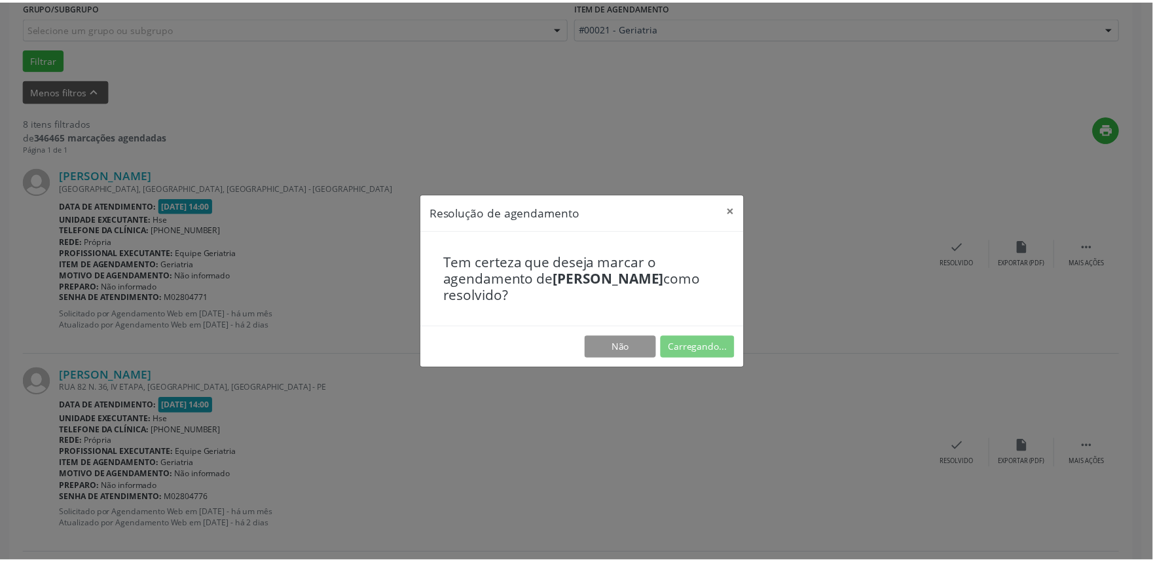
scroll to position [0, 0]
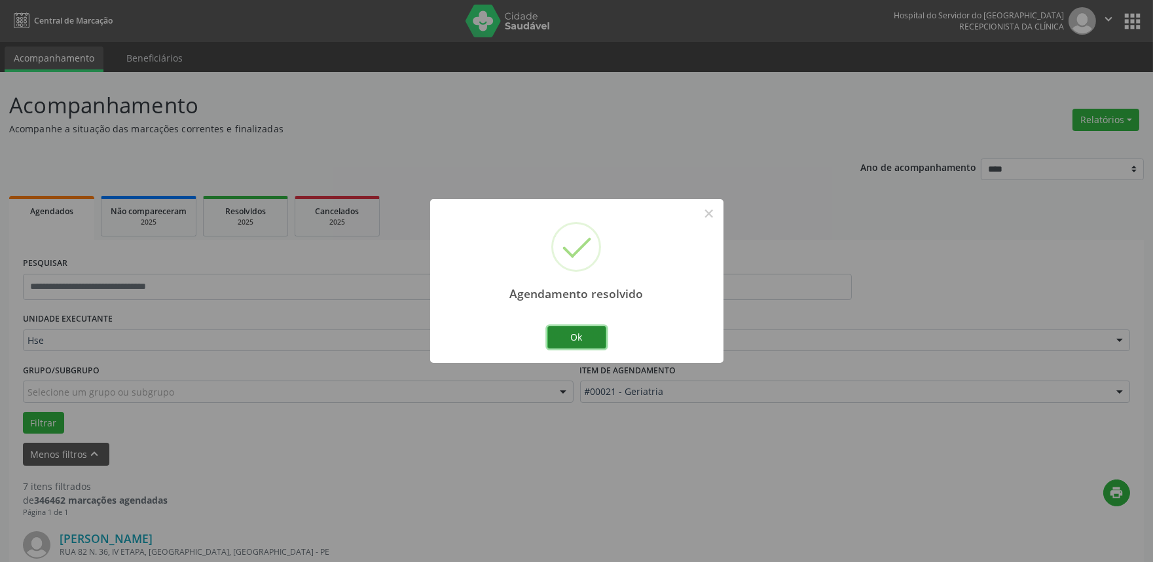
click at [580, 335] on button "Ok" at bounding box center [577, 337] width 59 height 22
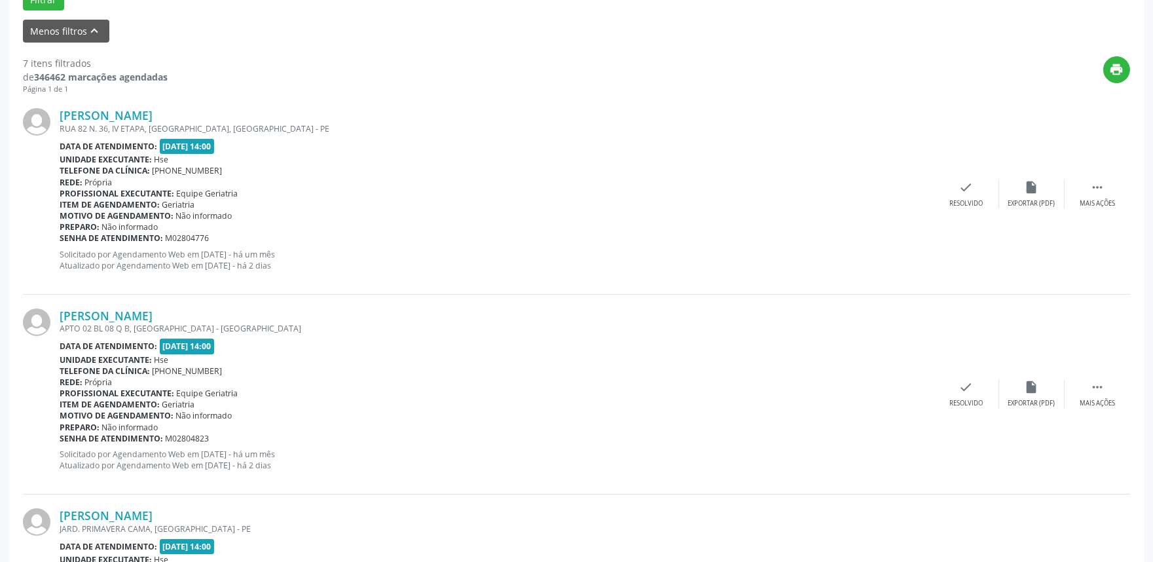
scroll to position [436, 0]
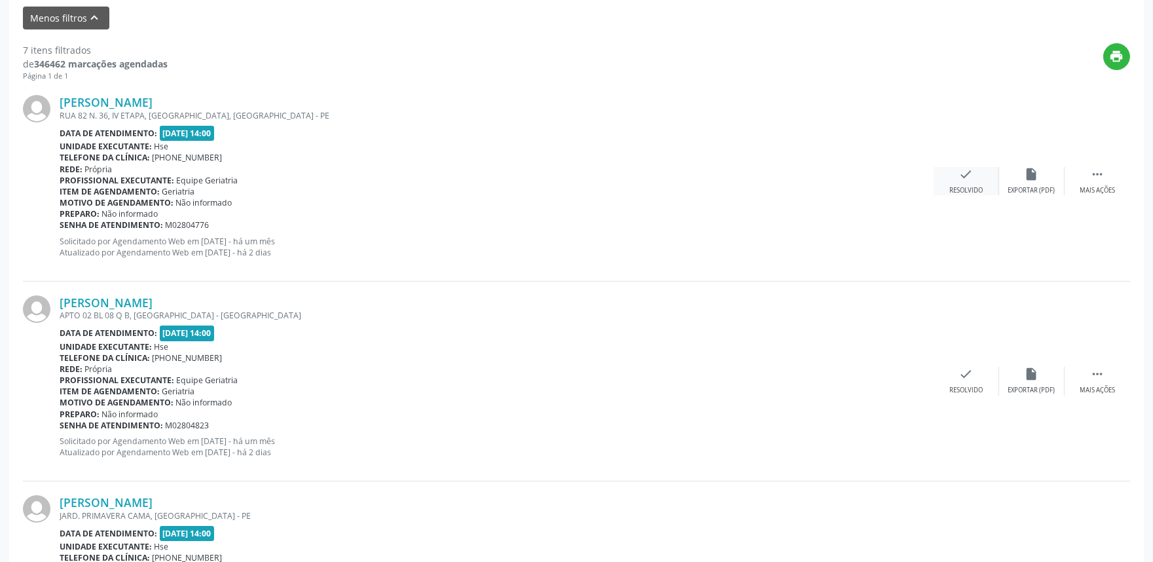
click at [968, 186] on div "Resolvido" at bounding box center [966, 190] width 33 height 9
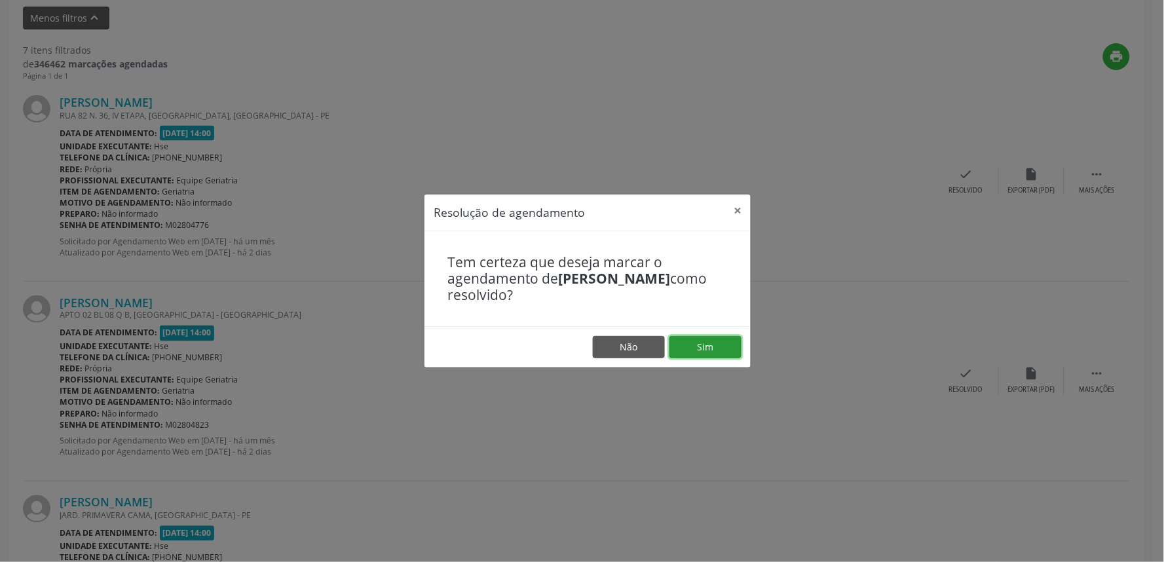
click at [712, 354] on button "Sim" at bounding box center [705, 347] width 72 height 22
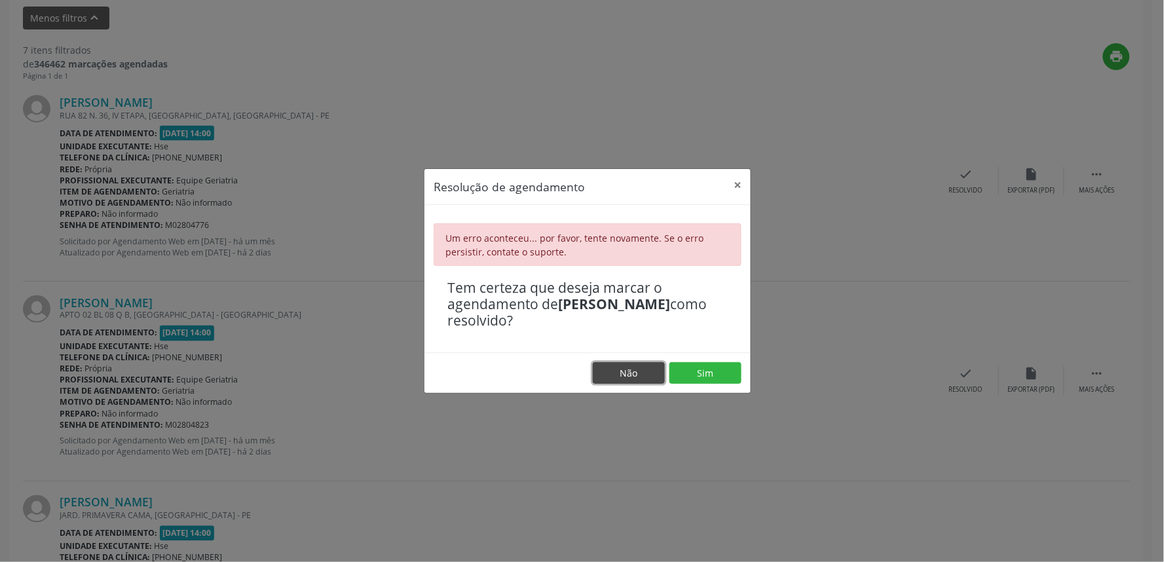
click at [625, 362] on button "Não" at bounding box center [629, 373] width 72 height 22
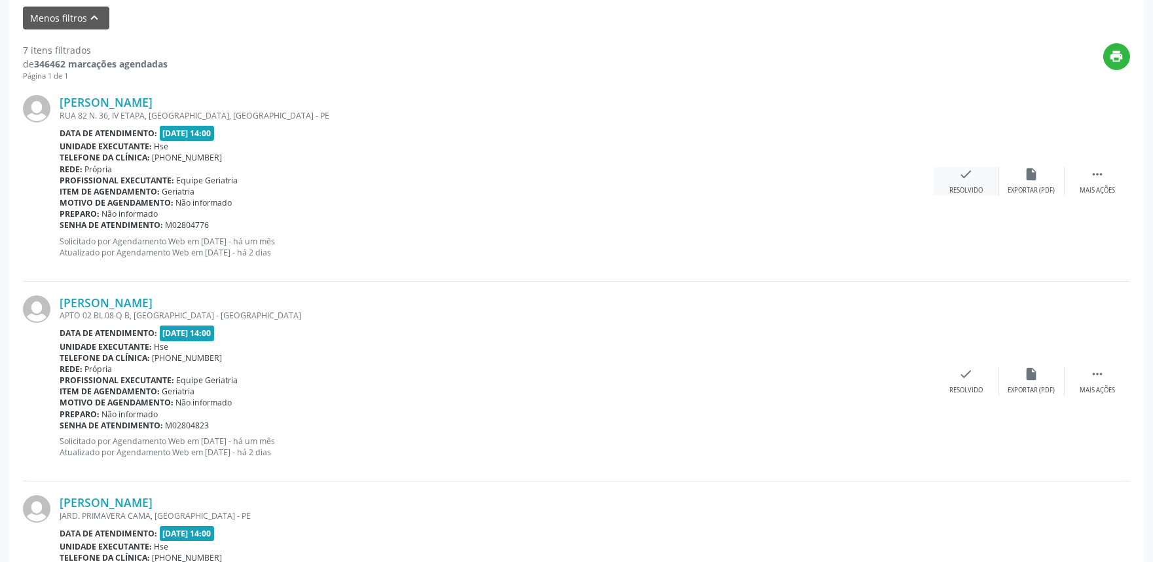
click at [973, 183] on div "check Resolvido" at bounding box center [966, 181] width 65 height 28
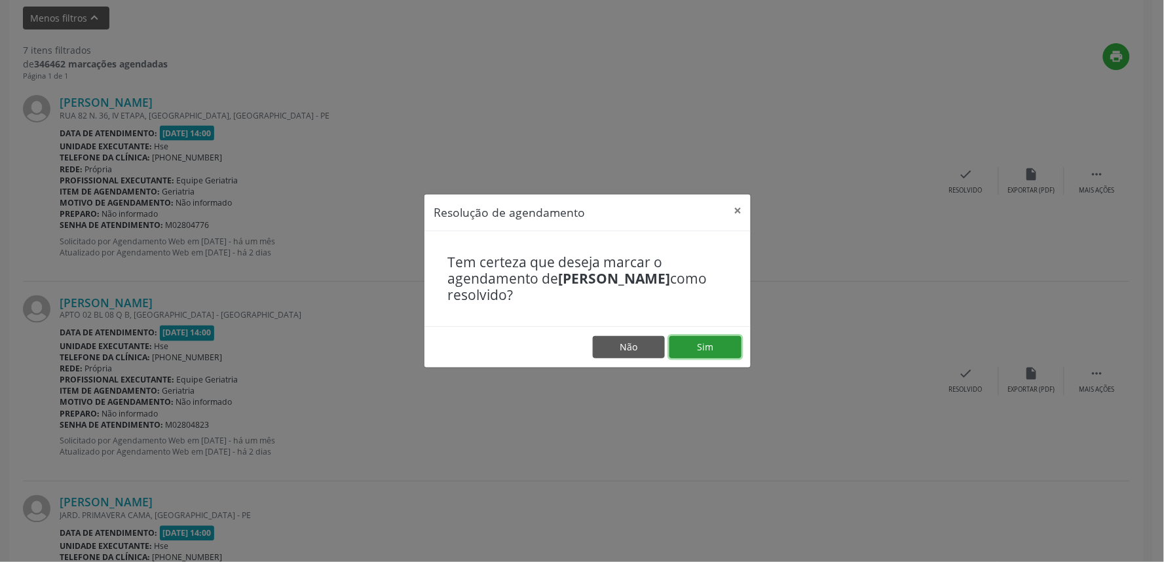
click at [694, 346] on button "Sim" at bounding box center [705, 347] width 72 height 22
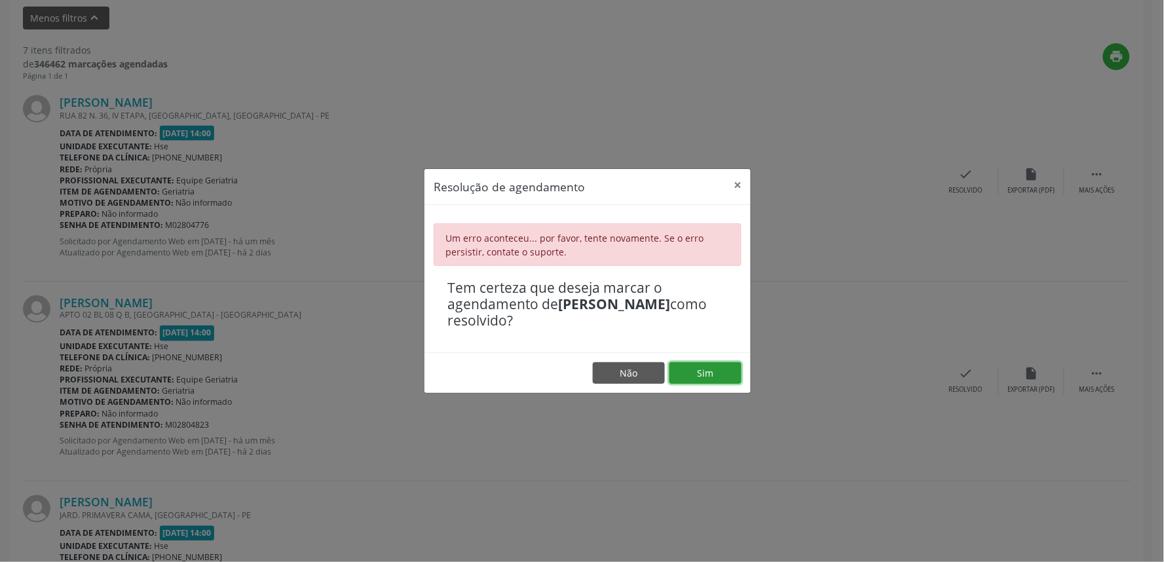
click at [707, 374] on button "Sim" at bounding box center [705, 373] width 72 height 22
click at [741, 185] on button "×" at bounding box center [737, 185] width 26 height 32
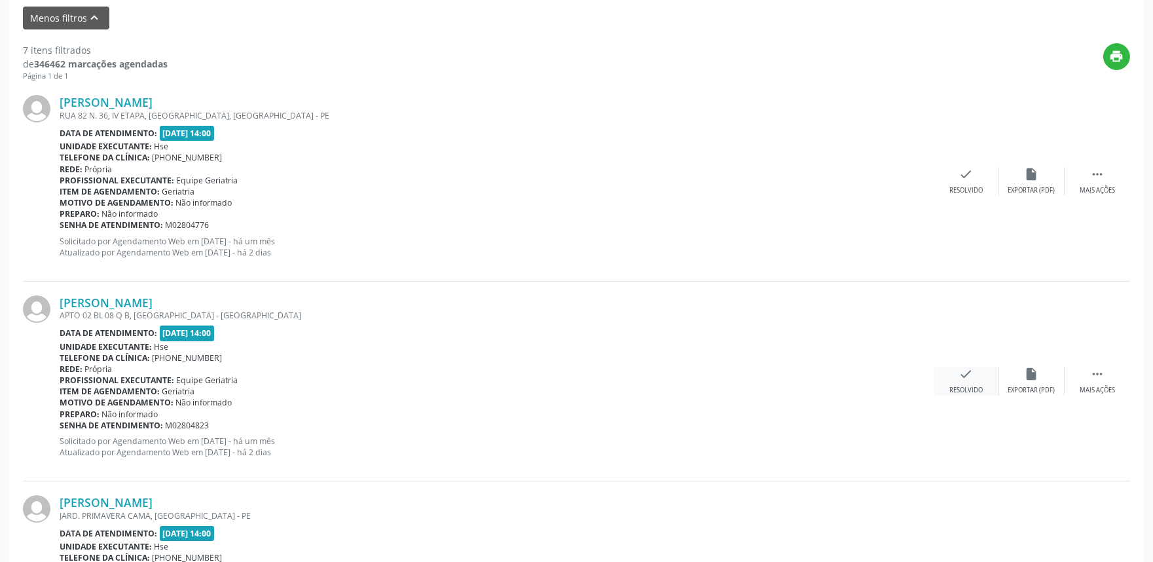
click at [967, 387] on div "Resolvido" at bounding box center [966, 390] width 33 height 9
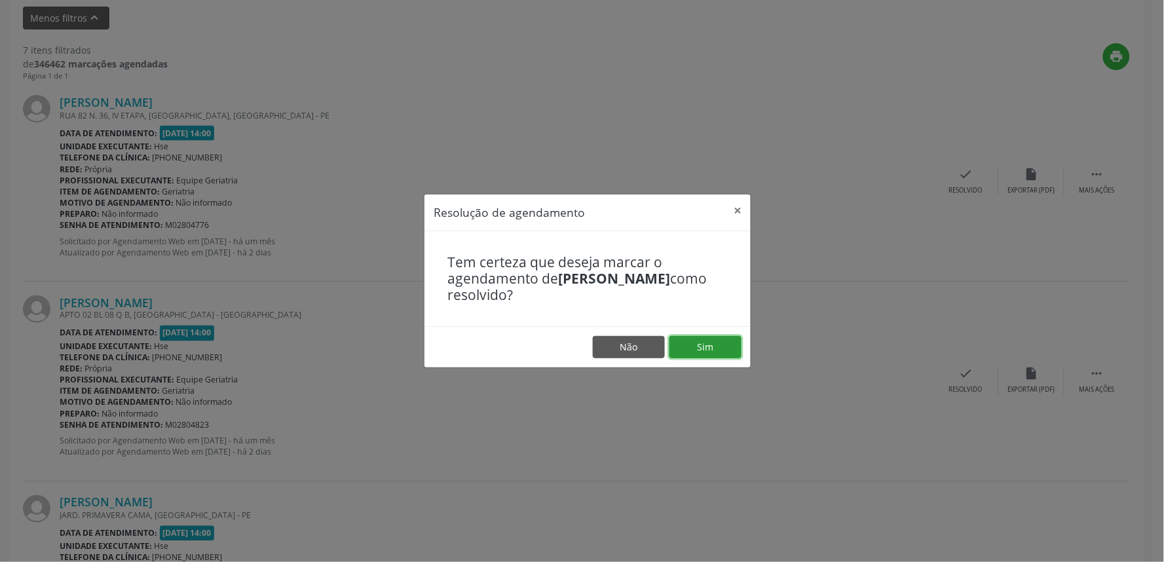
click at [709, 355] on button "Sim" at bounding box center [705, 347] width 72 height 22
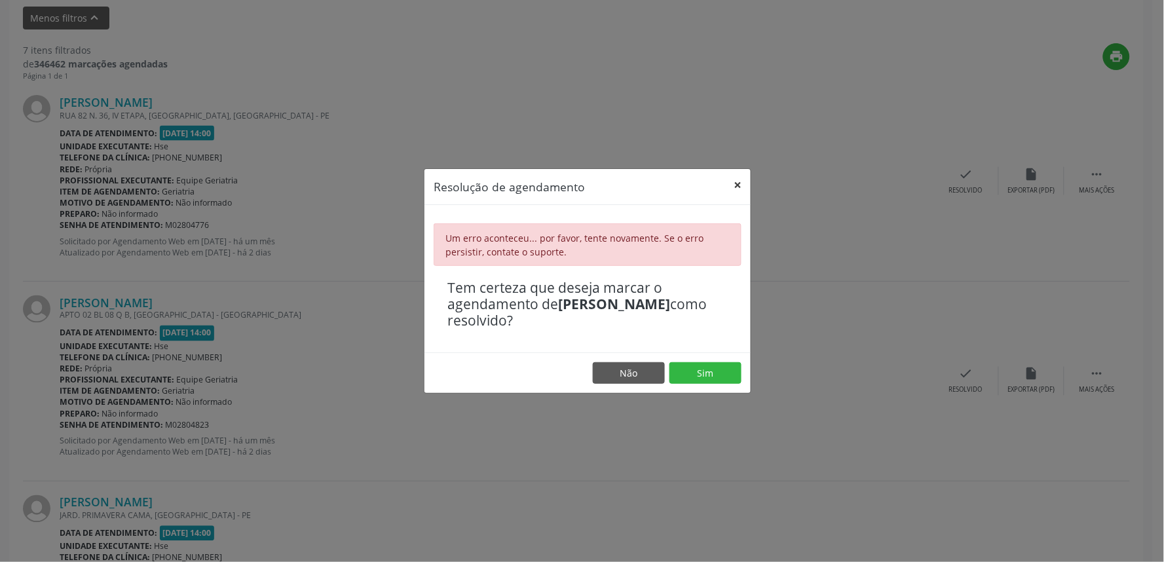
click at [740, 184] on button "×" at bounding box center [737, 185] width 26 height 32
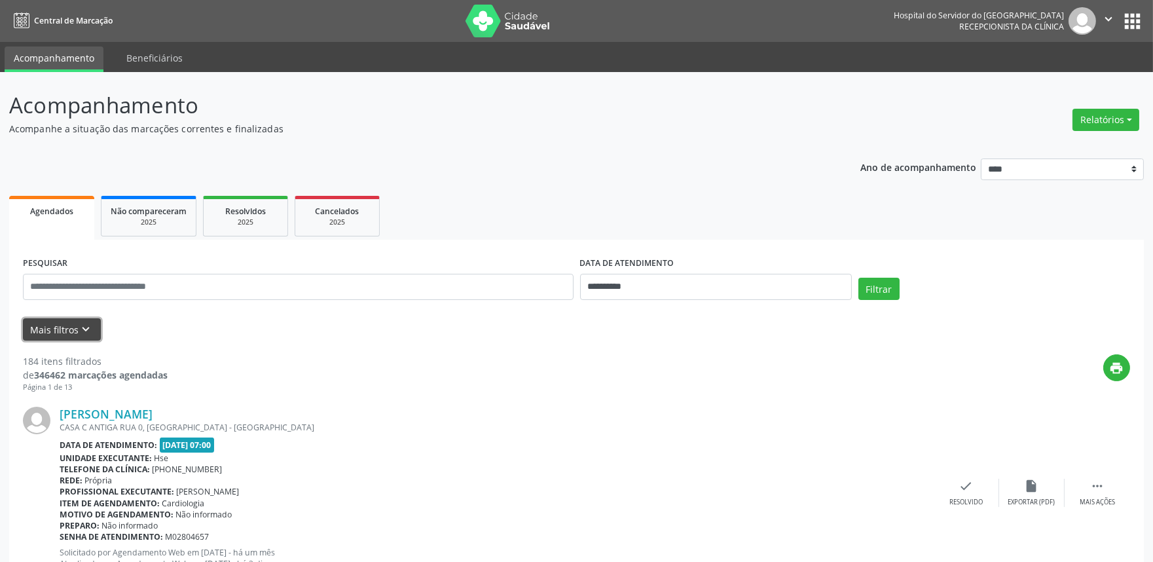
click at [84, 331] on icon "keyboard_arrow_down" at bounding box center [86, 329] width 14 height 14
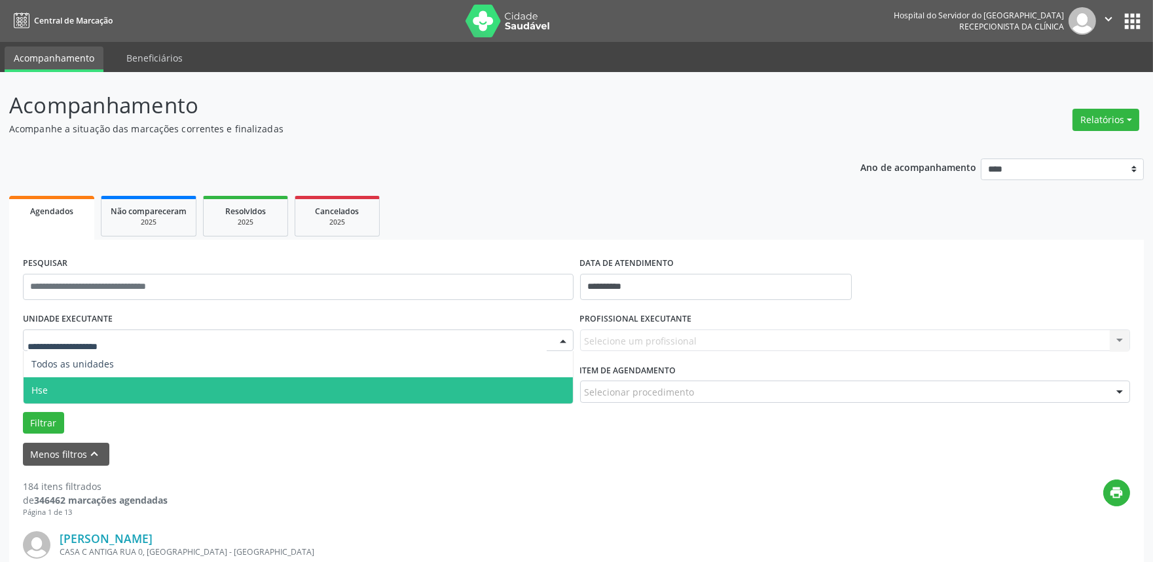
click at [75, 384] on span "Hse" at bounding box center [298, 390] width 549 height 26
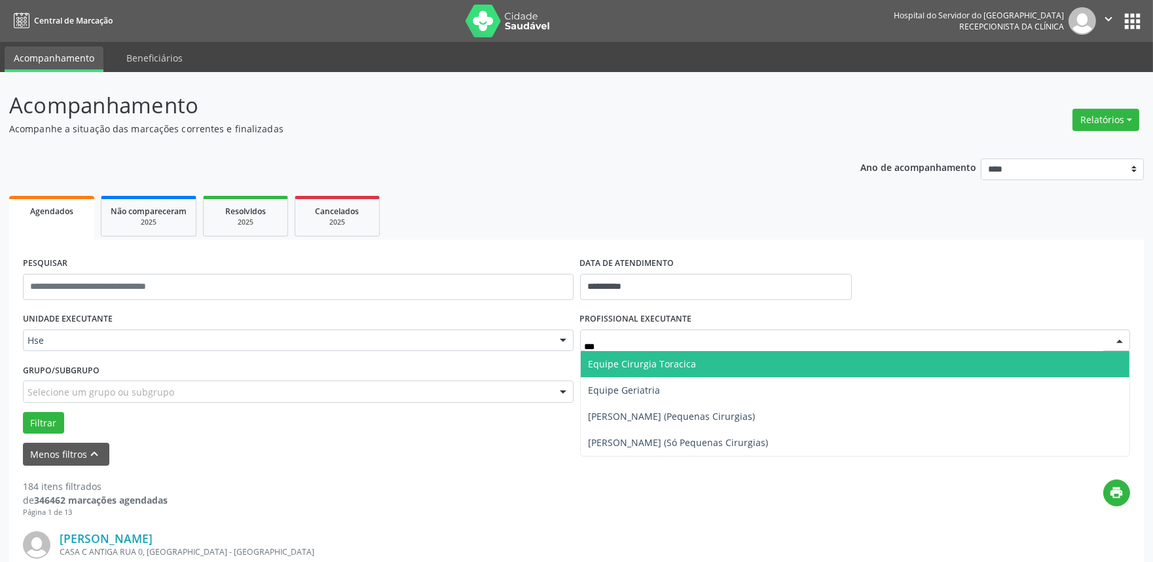
type input "****"
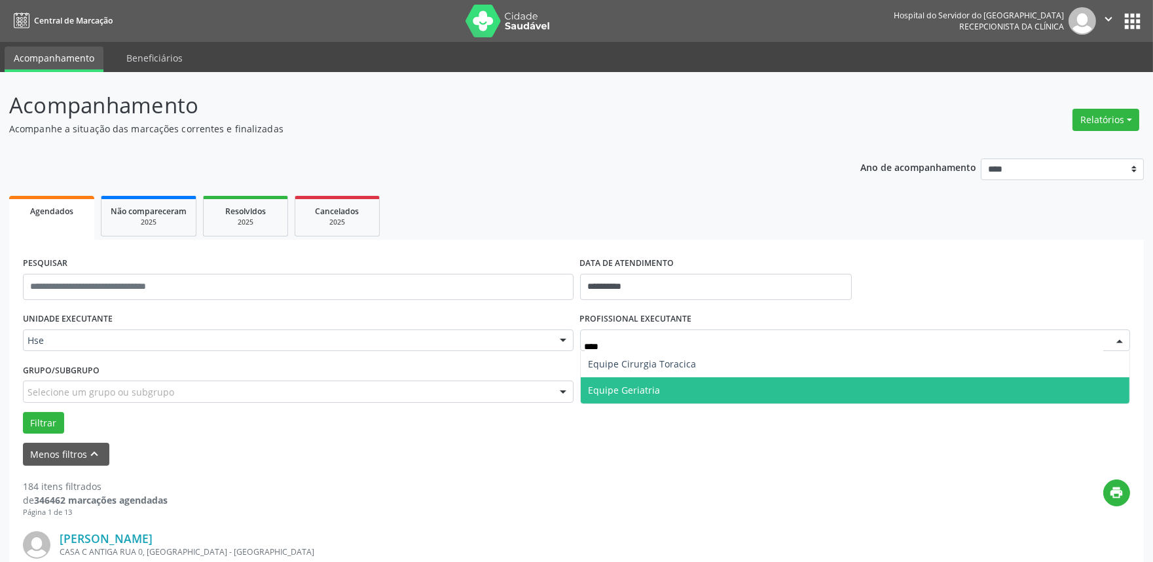
click at [689, 381] on span "Equipe Geriatria" at bounding box center [855, 390] width 549 height 26
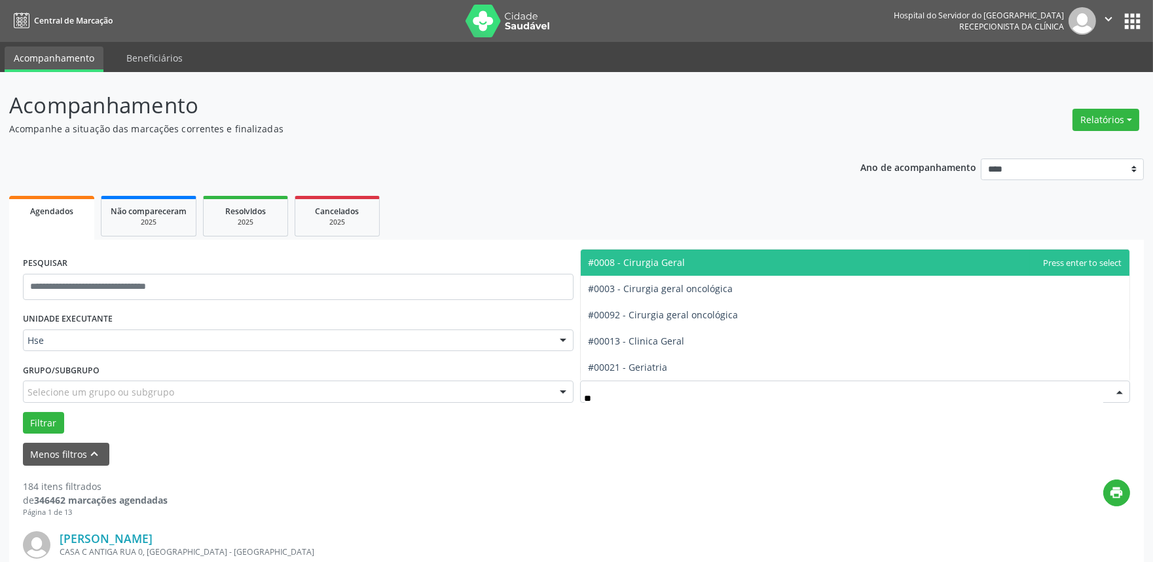
type input "***"
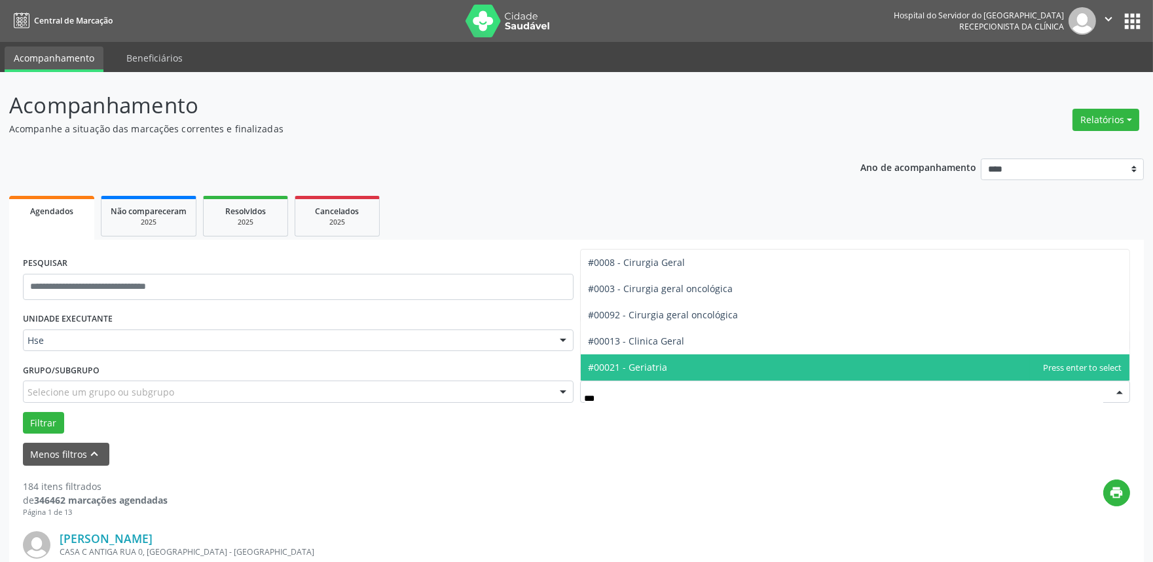
click at [652, 369] on span "#00021 - Geriatria" at bounding box center [628, 367] width 79 height 12
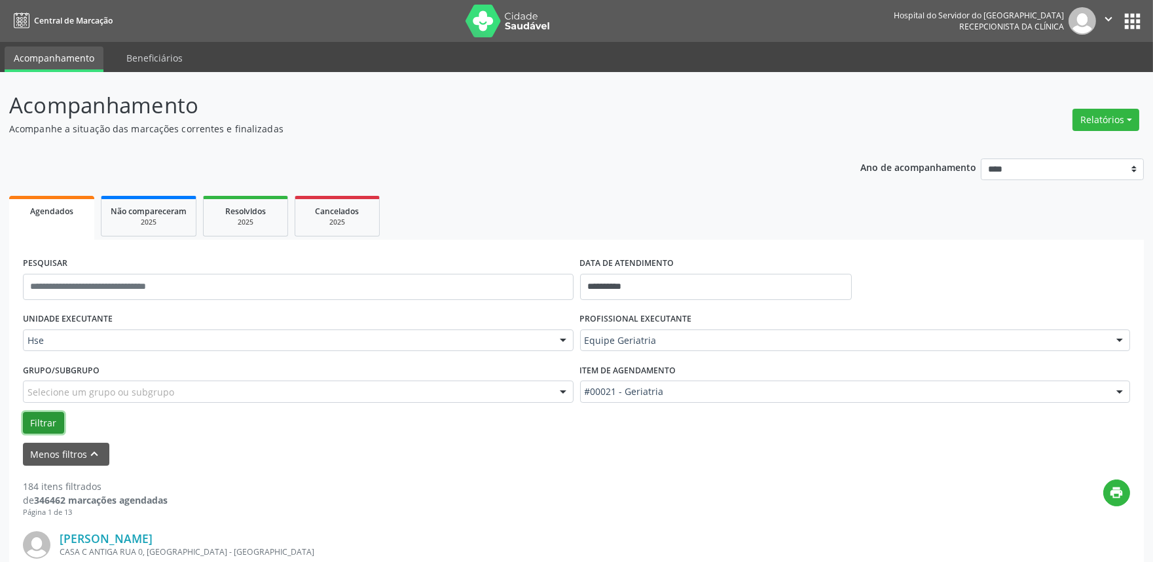
click at [48, 415] on button "Filtrar" at bounding box center [43, 423] width 41 height 22
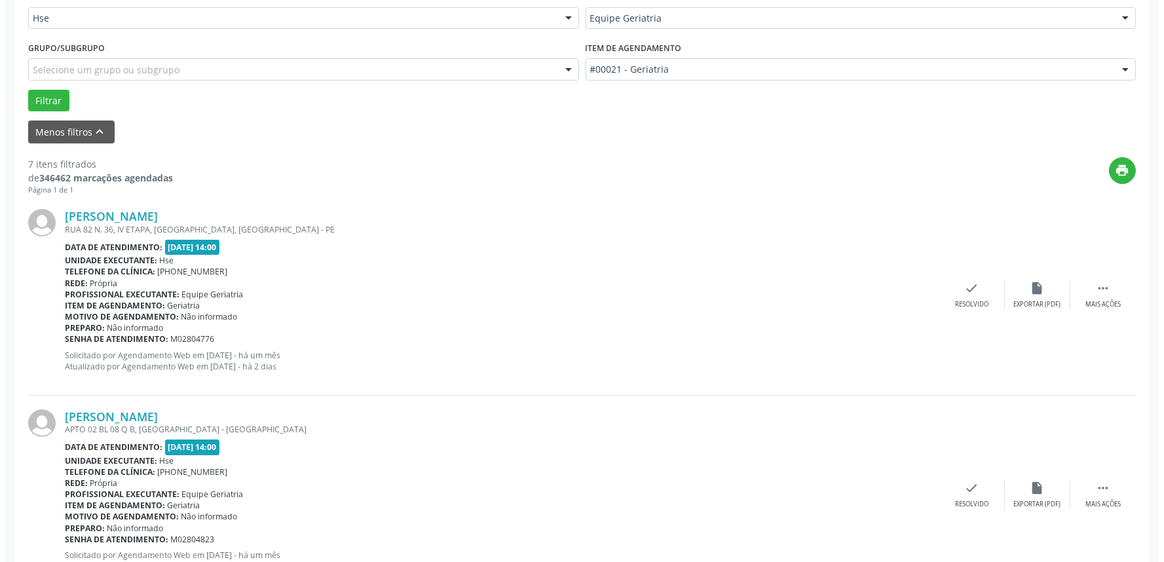
scroll to position [363, 0]
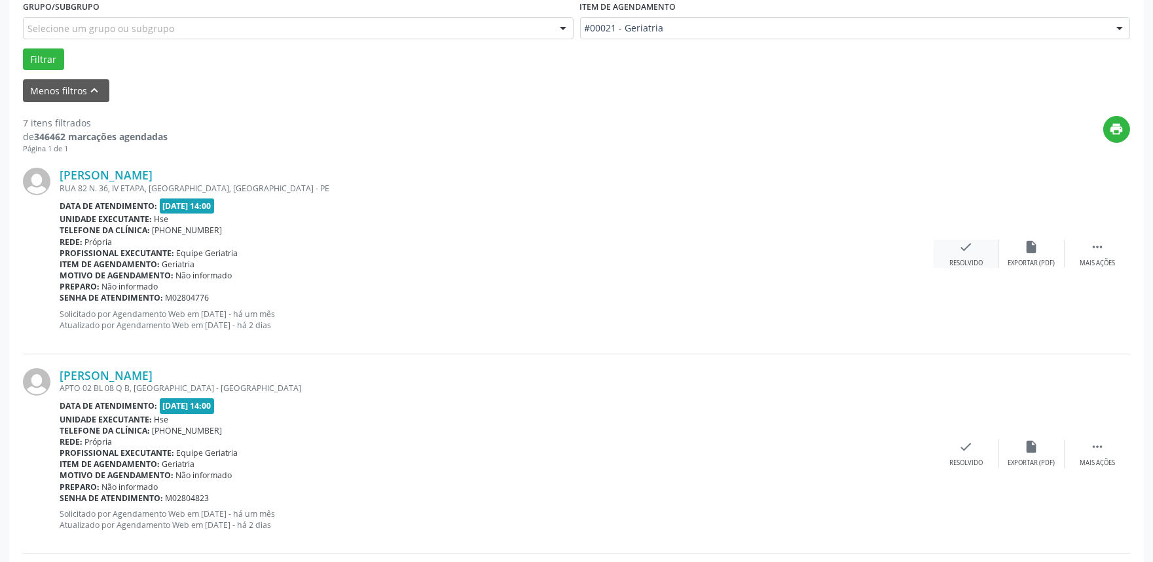
click at [970, 247] on icon "check" at bounding box center [966, 247] width 14 height 14
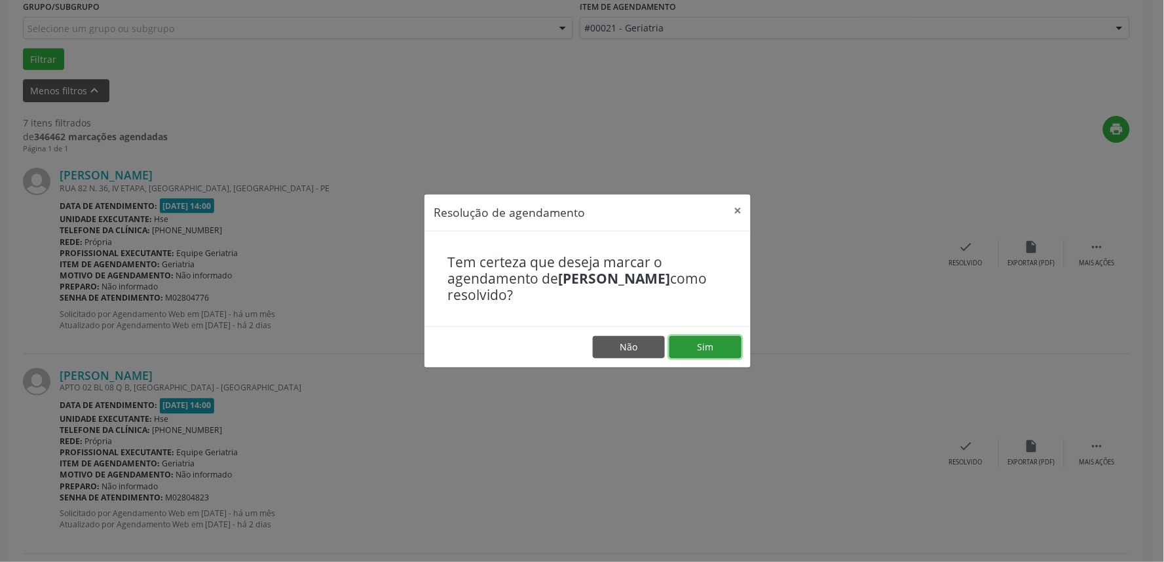
click at [711, 349] on button "Sim" at bounding box center [705, 347] width 72 height 22
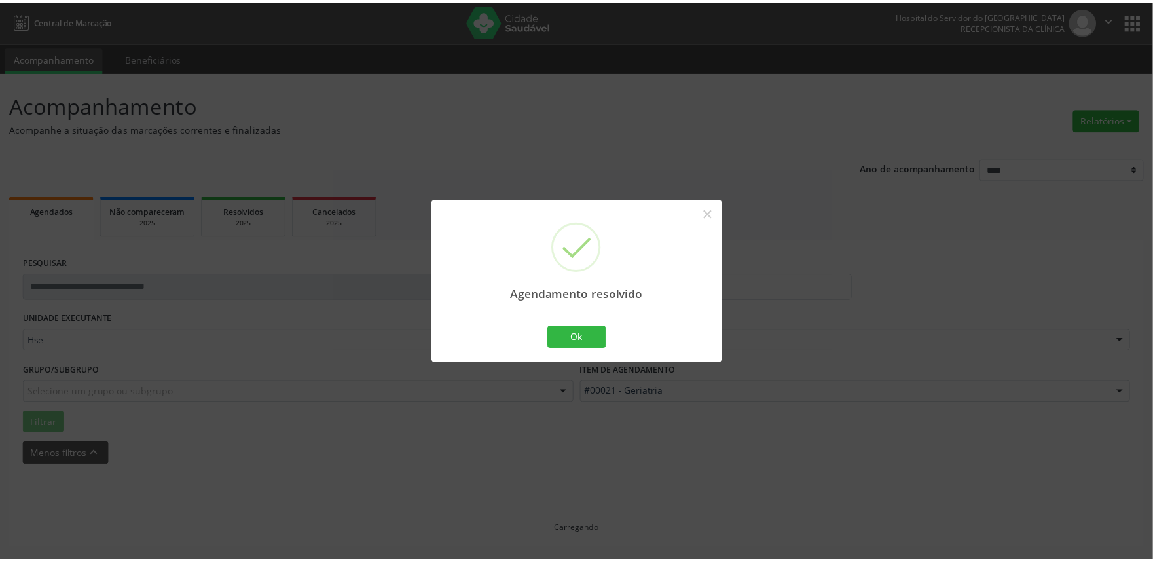
scroll to position [0, 0]
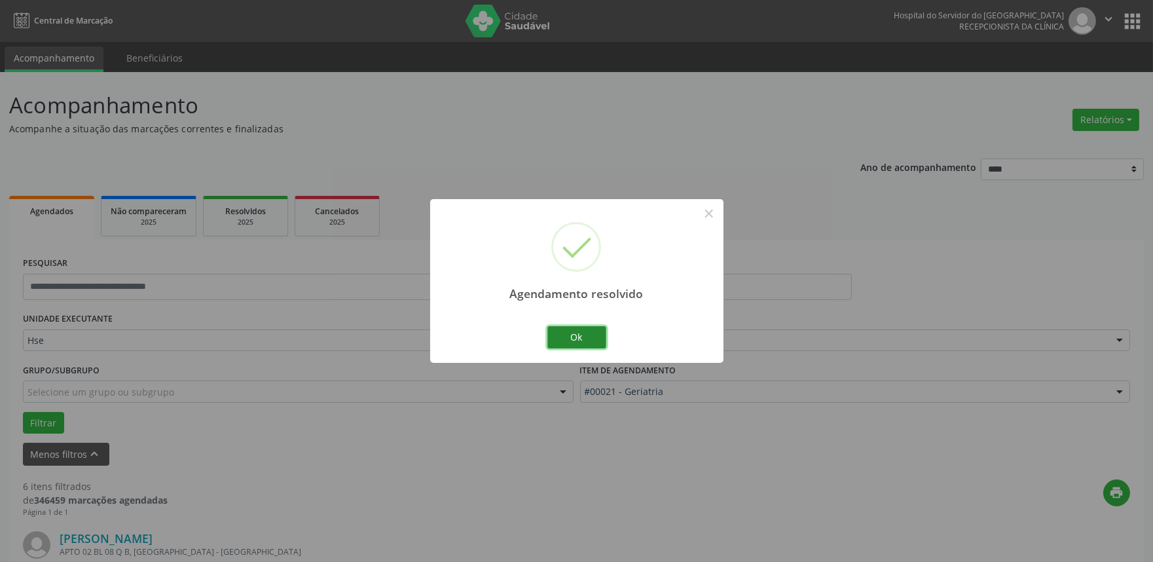
click at [584, 335] on button "Ok" at bounding box center [577, 337] width 59 height 22
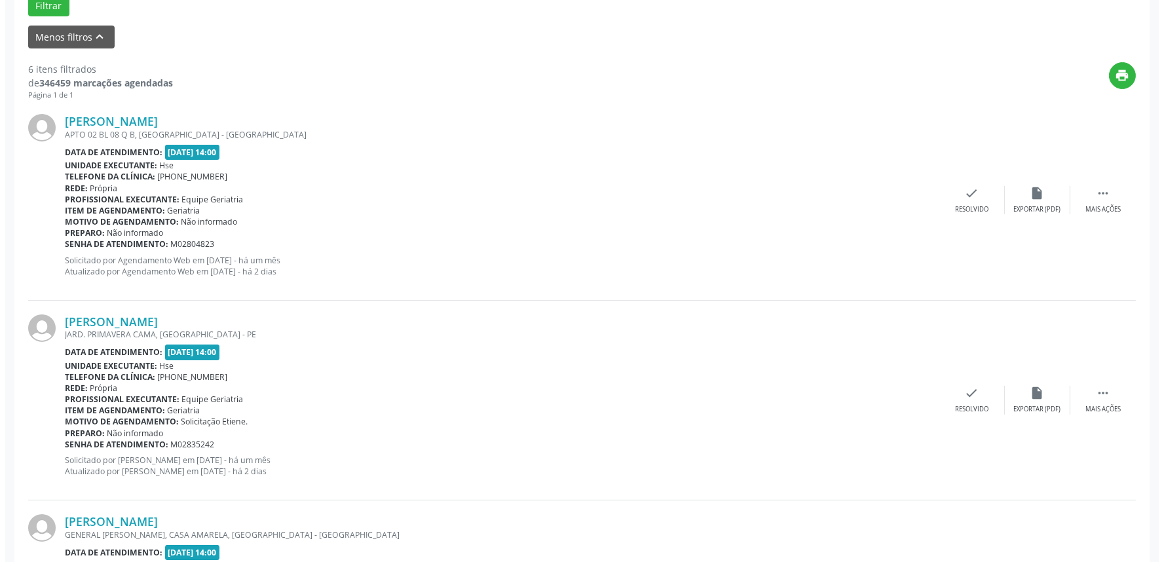
scroll to position [436, 0]
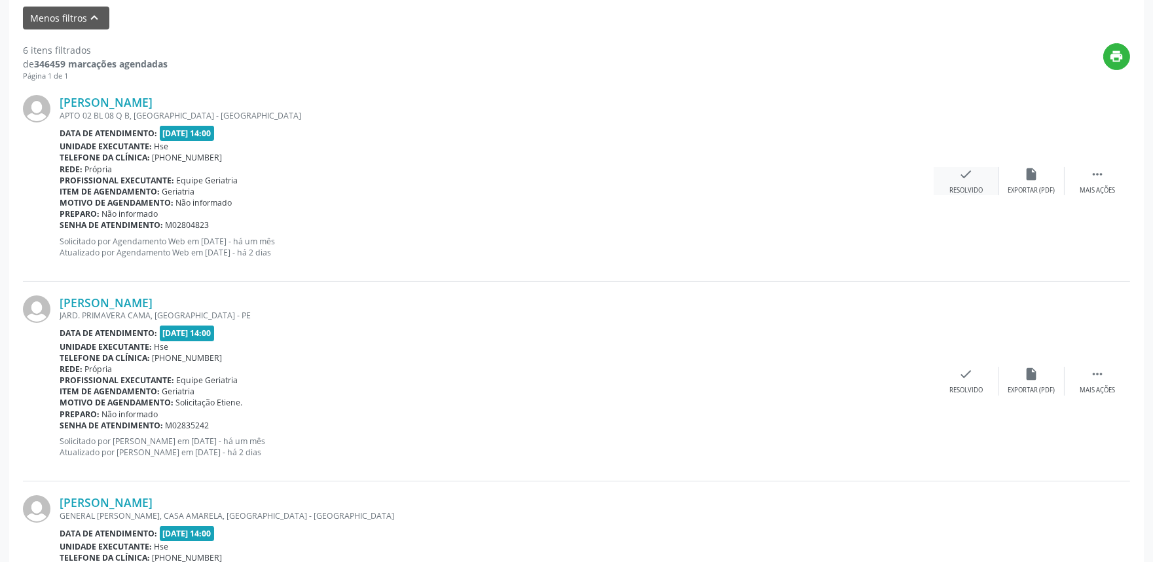
click at [966, 177] on icon "check" at bounding box center [966, 174] width 14 height 14
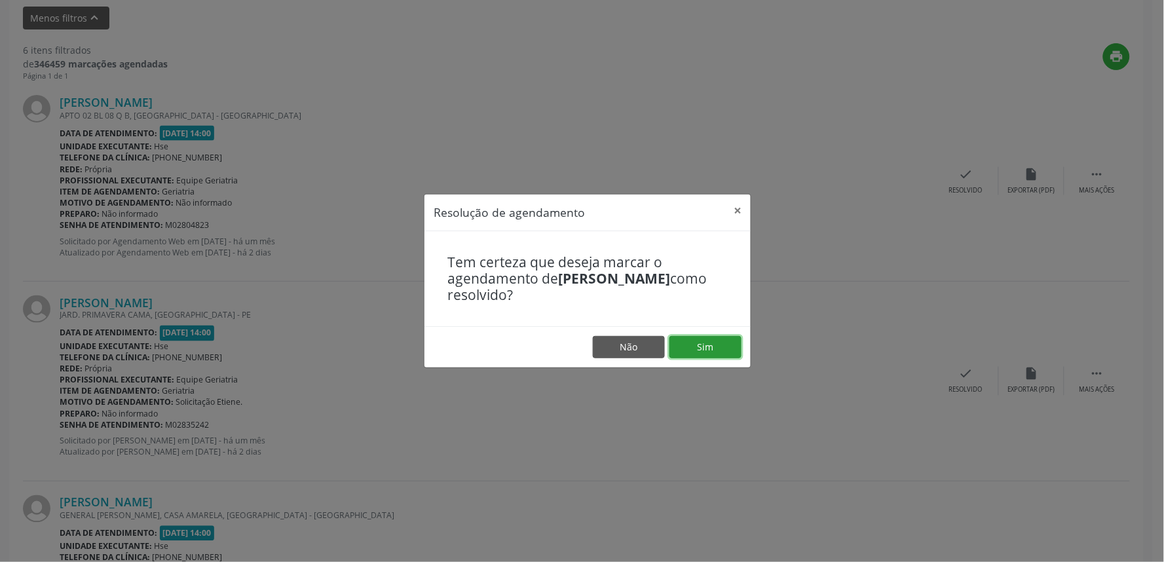
click at [696, 339] on button "Sim" at bounding box center [705, 347] width 72 height 22
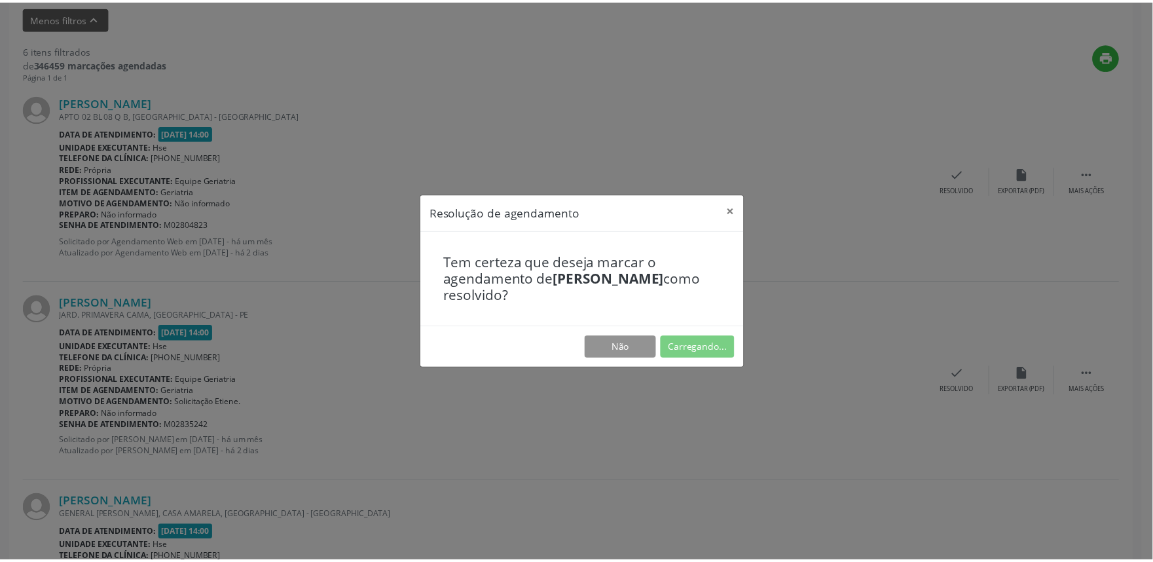
scroll to position [0, 0]
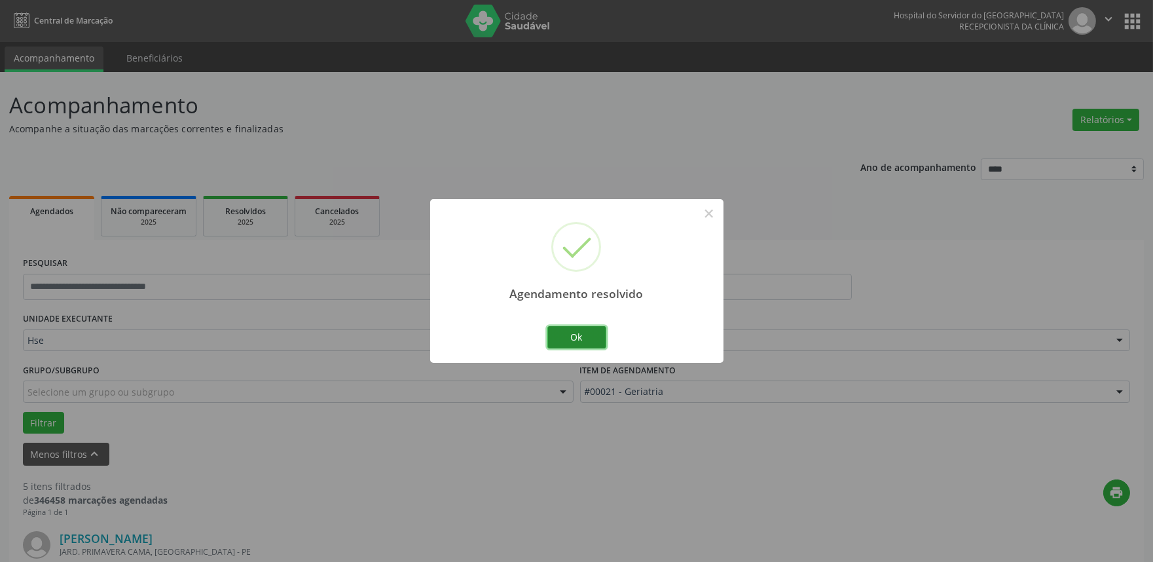
click at [568, 336] on button "Ok" at bounding box center [577, 337] width 59 height 22
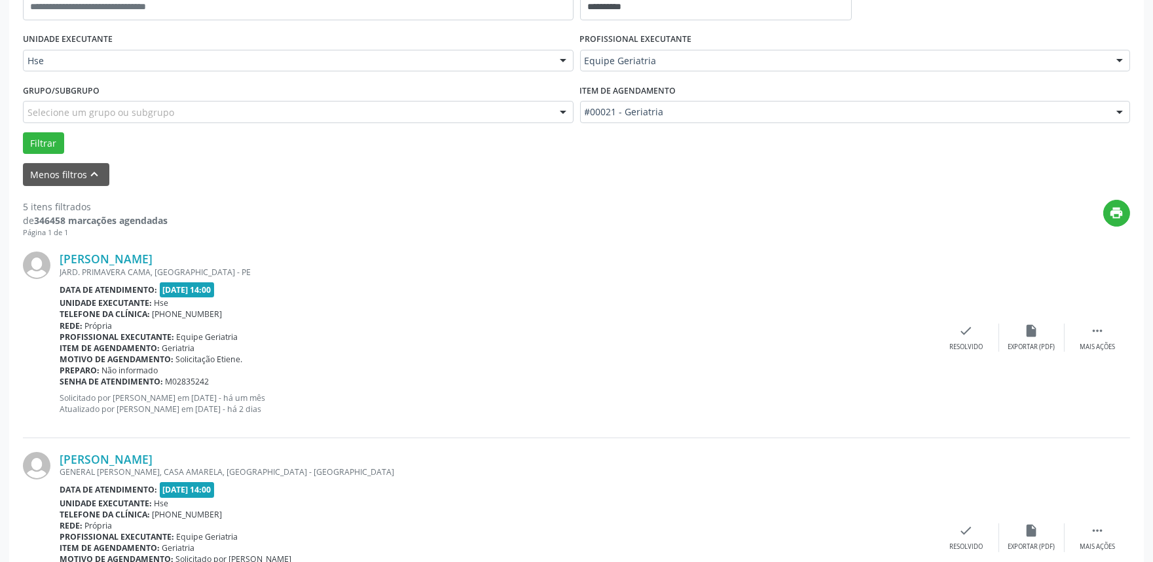
scroll to position [363, 0]
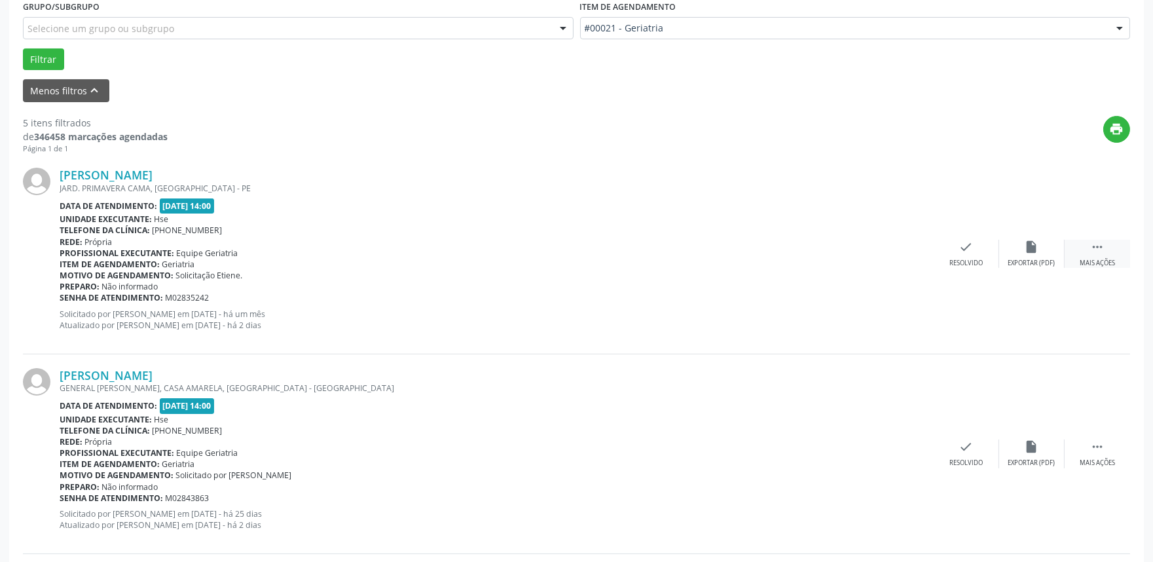
click at [1097, 247] on icon "" at bounding box center [1097, 247] width 14 height 14
click at [1026, 252] on icon "alarm_off" at bounding box center [1032, 247] width 14 height 14
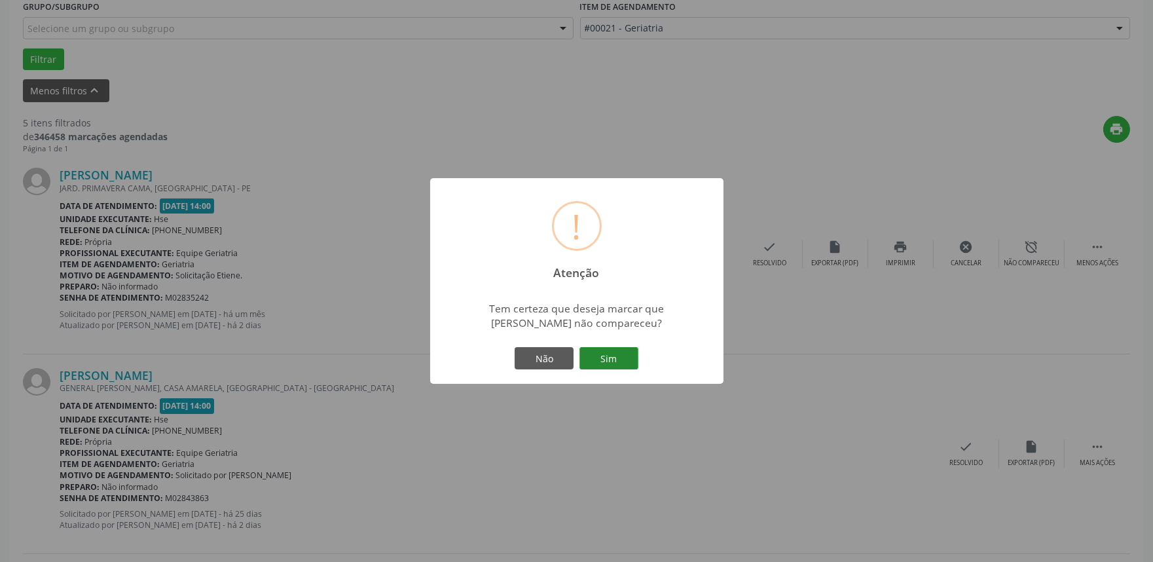
click at [616, 355] on button "Sim" at bounding box center [609, 358] width 59 height 22
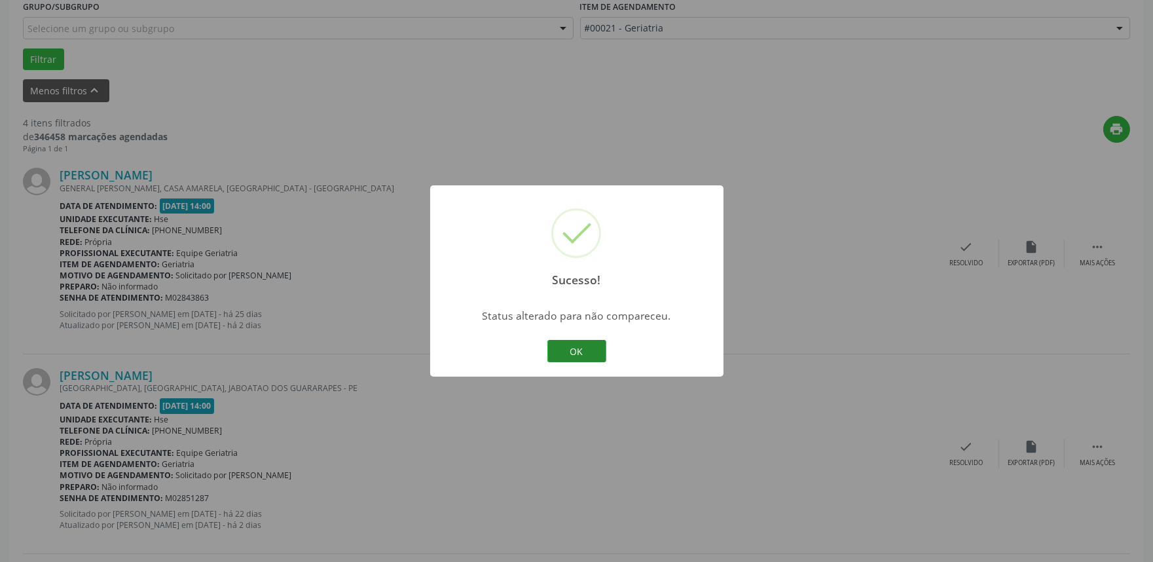
click at [557, 354] on button "OK" at bounding box center [577, 351] width 59 height 22
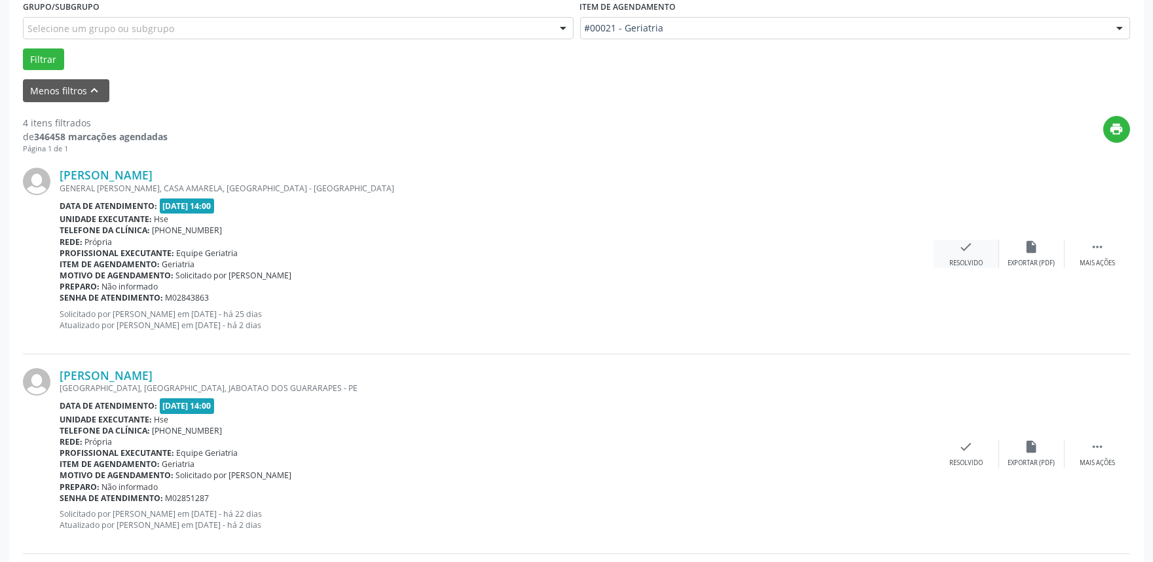
click at [958, 246] on div "check Resolvido" at bounding box center [966, 254] width 65 height 28
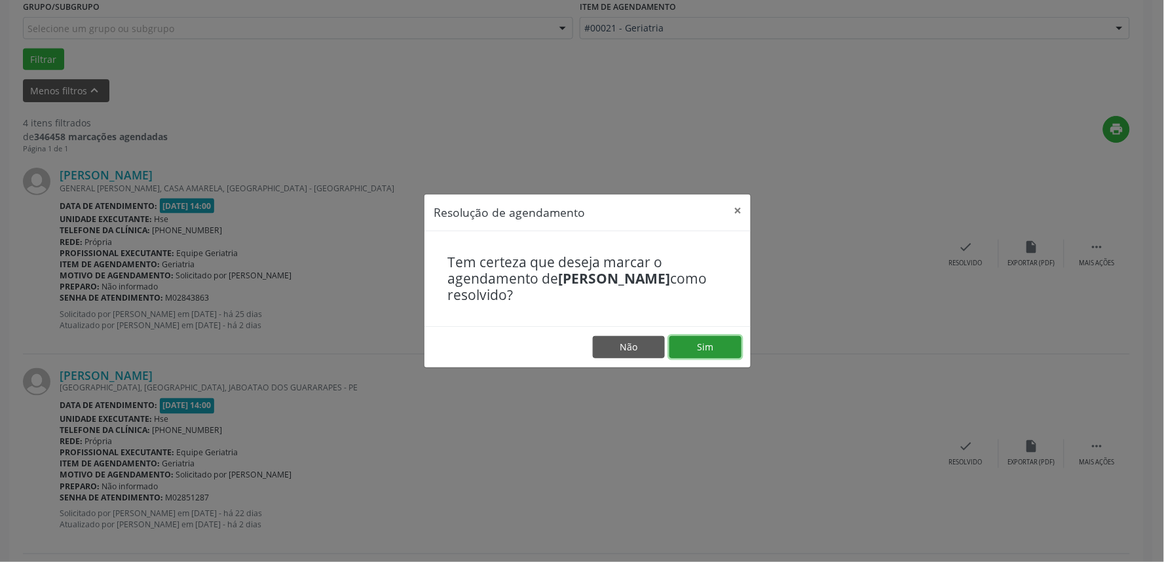
click at [714, 343] on button "Sim" at bounding box center [705, 347] width 72 height 22
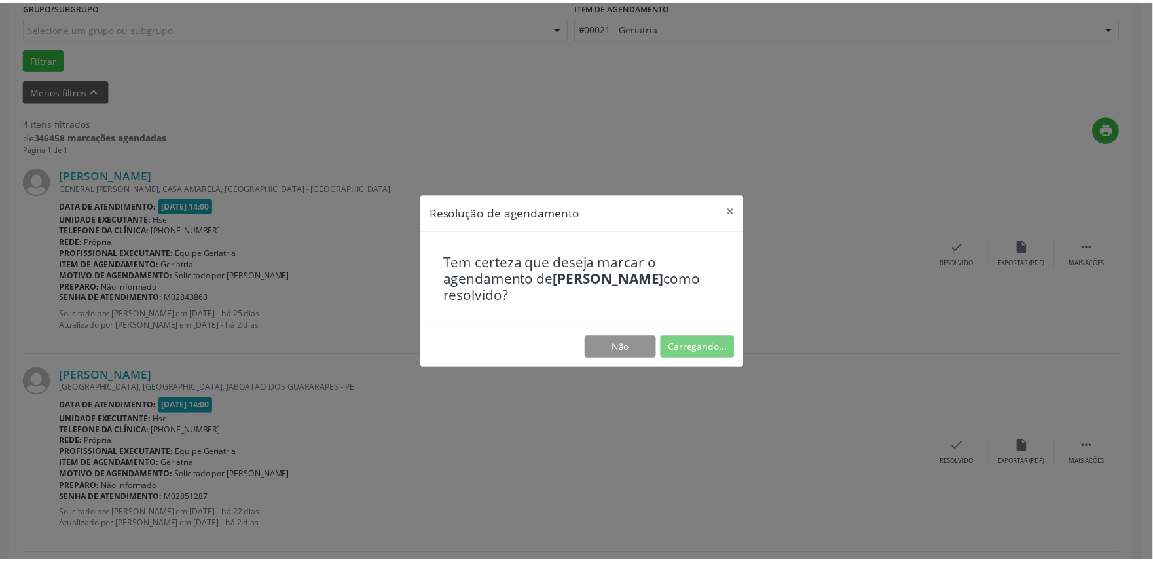
scroll to position [0, 0]
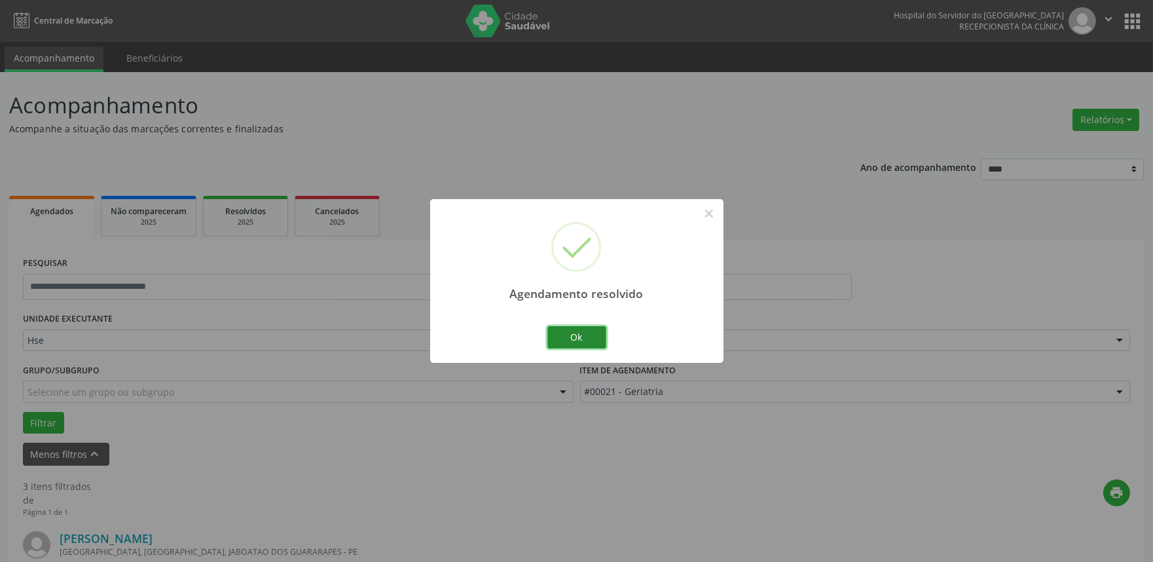
click at [575, 342] on button "Ok" at bounding box center [577, 337] width 59 height 22
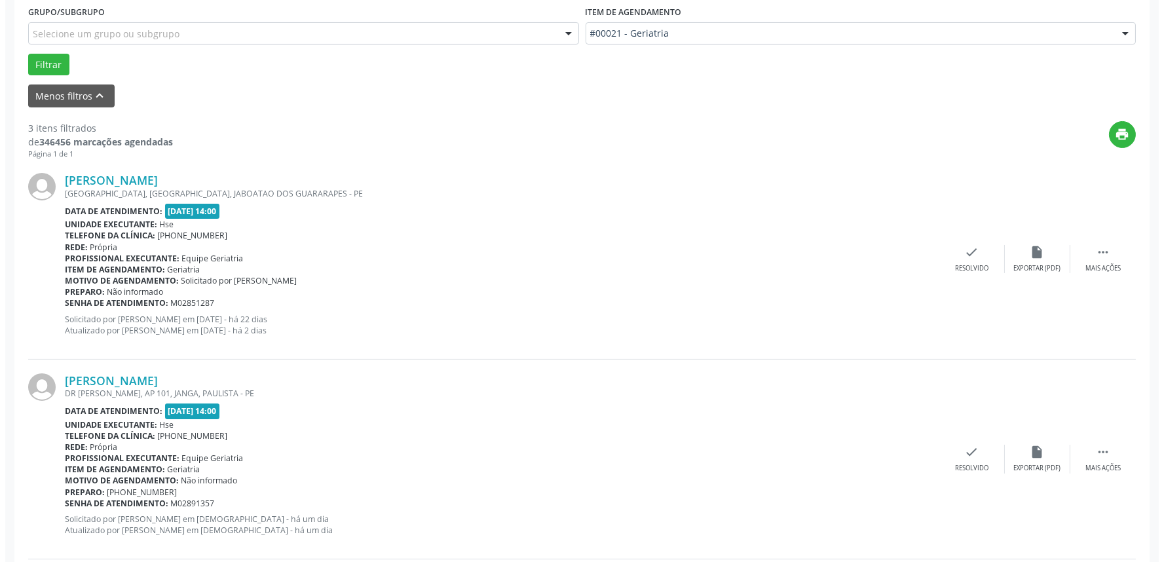
scroll to position [363, 0]
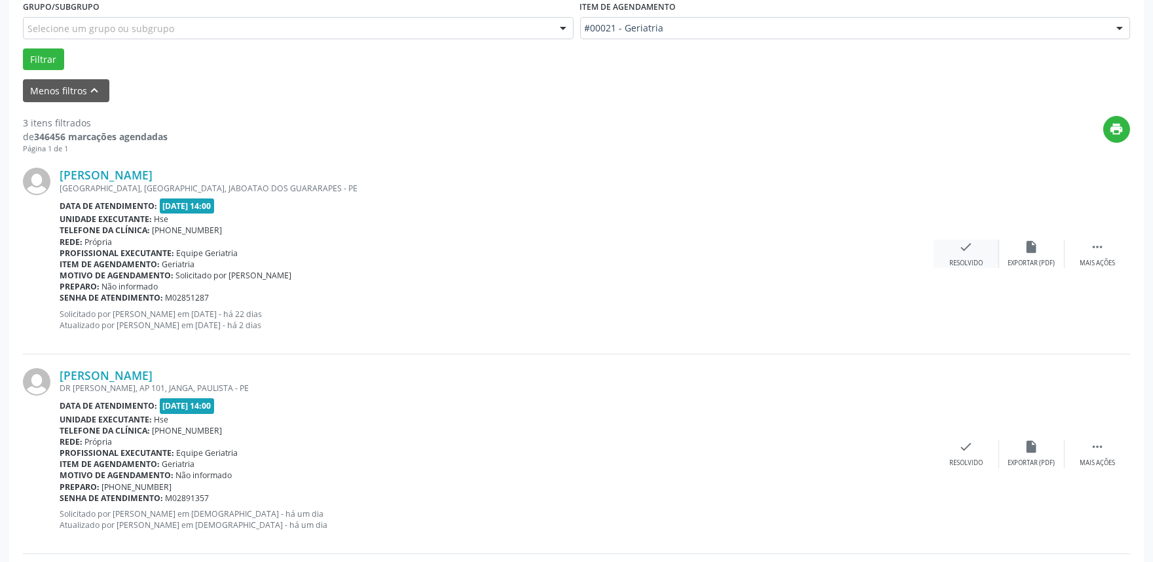
click at [965, 249] on icon "check" at bounding box center [966, 247] width 14 height 14
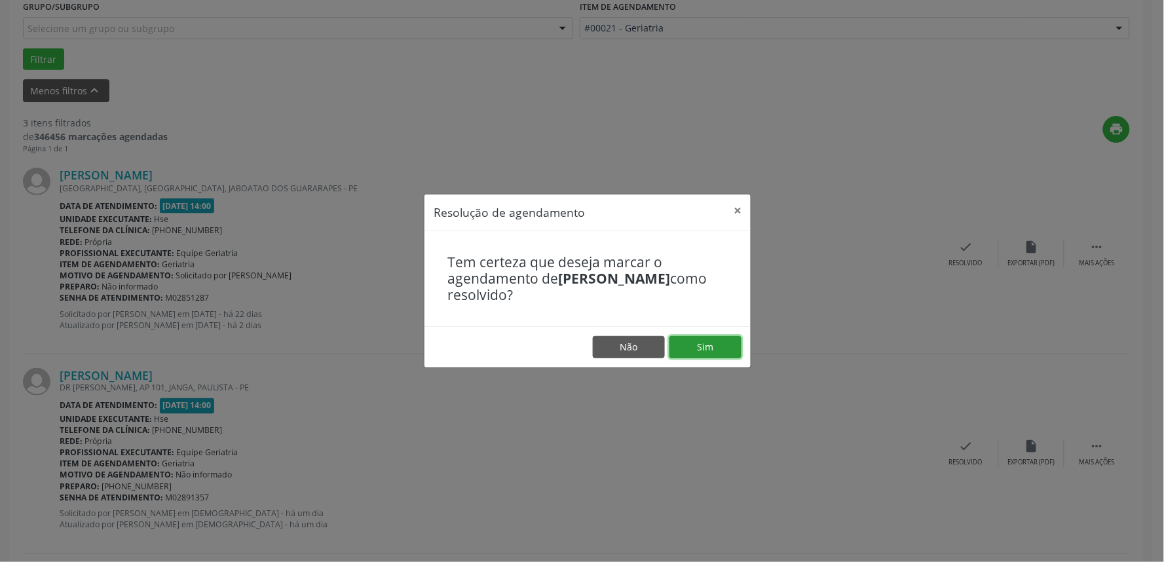
click at [715, 343] on button "Sim" at bounding box center [705, 347] width 72 height 22
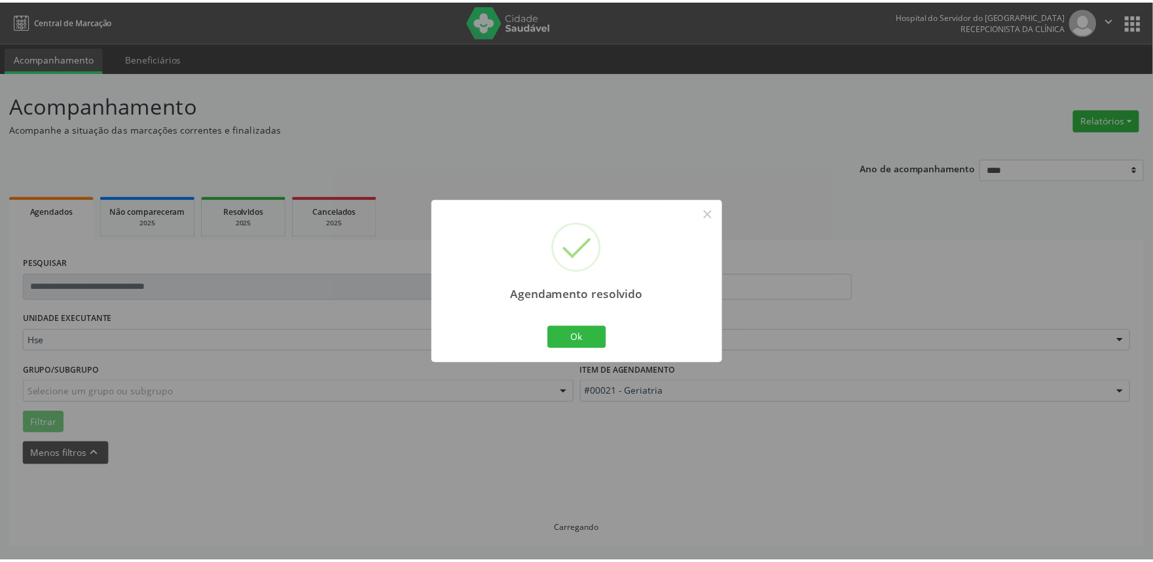
scroll to position [0, 0]
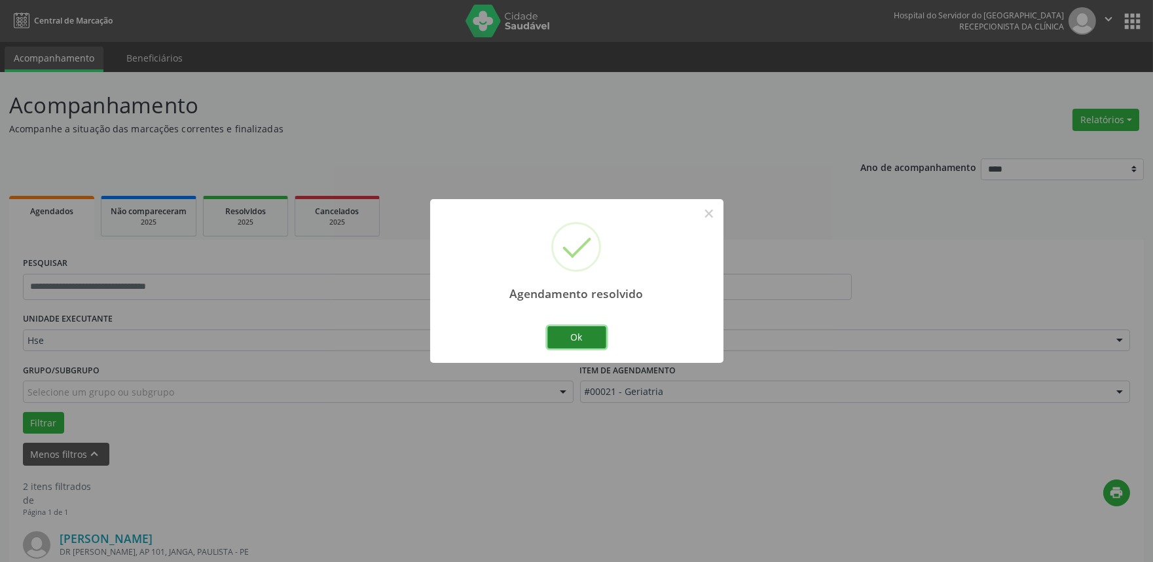
click at [595, 329] on button "Ok" at bounding box center [577, 337] width 59 height 22
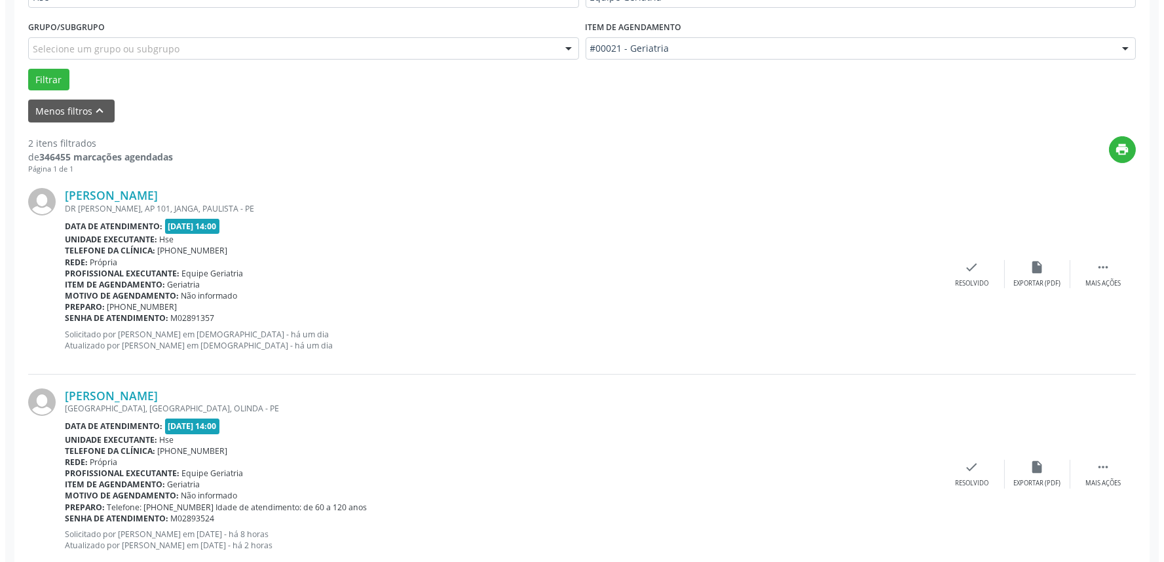
scroll to position [377, 0]
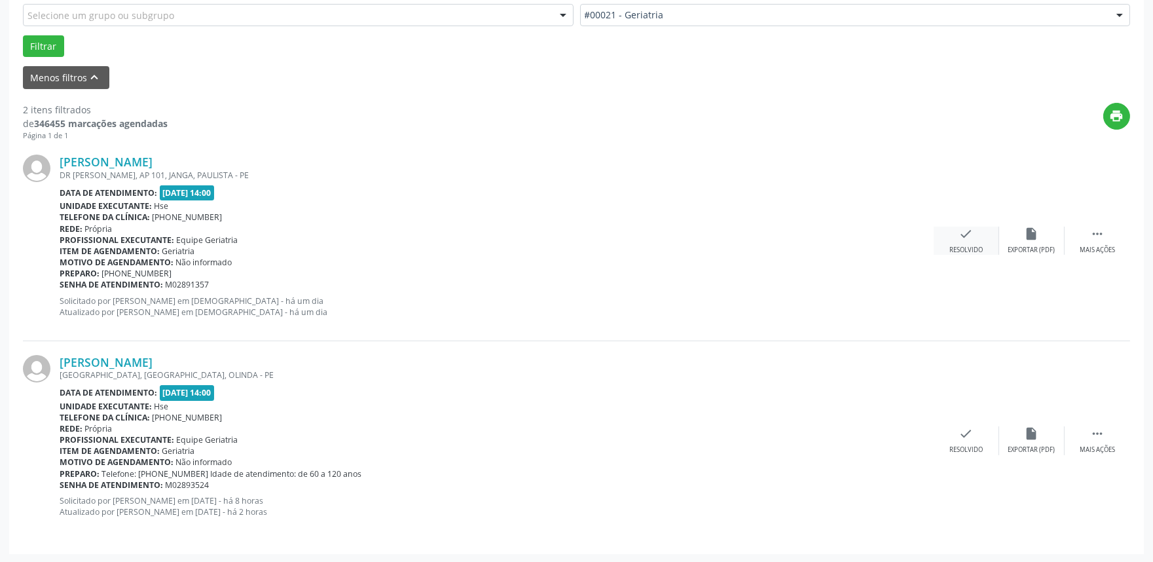
click at [971, 232] on icon "check" at bounding box center [966, 234] width 14 height 14
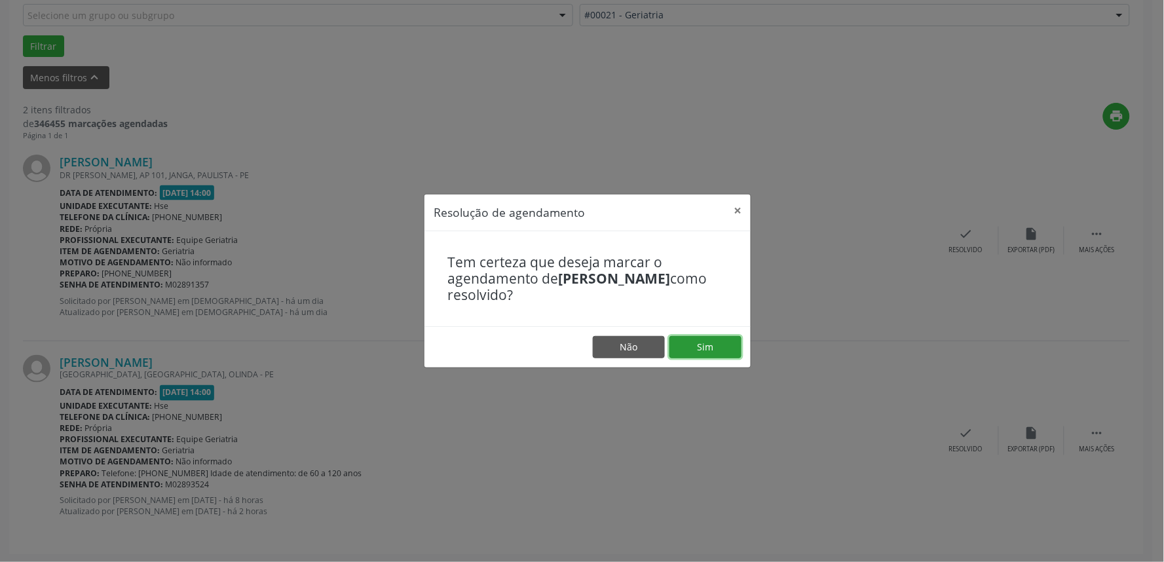
click at [713, 337] on button "Sim" at bounding box center [705, 347] width 72 height 22
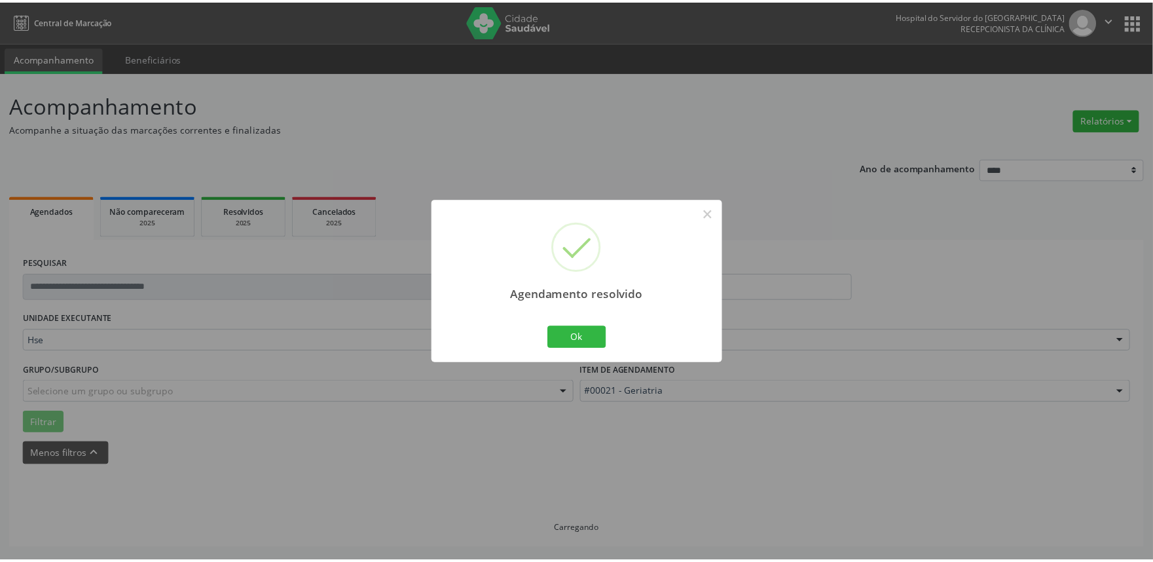
scroll to position [0, 0]
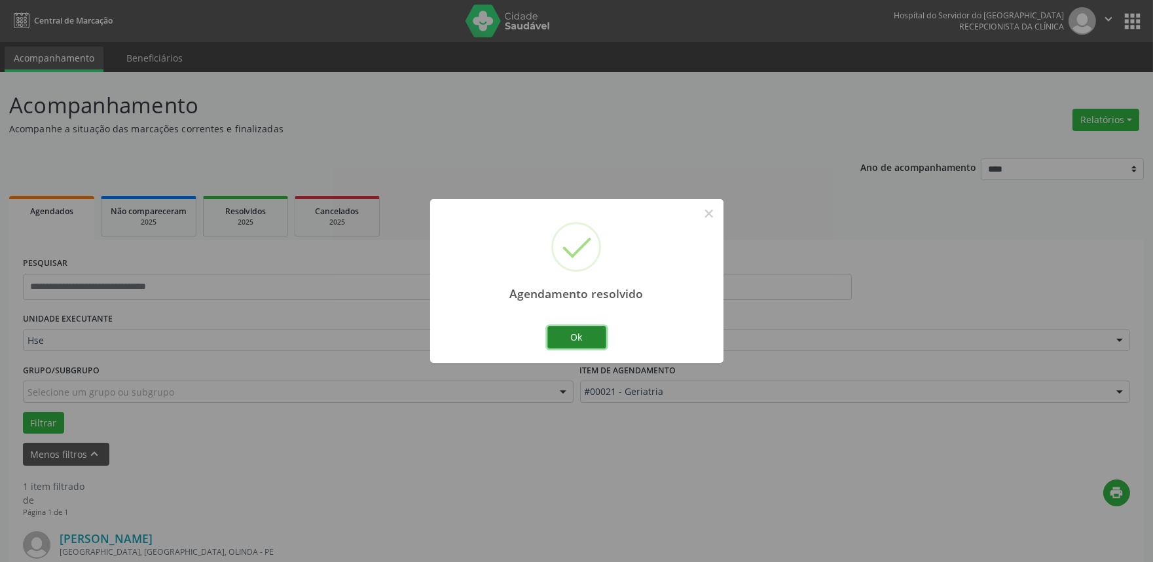
click at [572, 339] on button "Ok" at bounding box center [577, 337] width 59 height 22
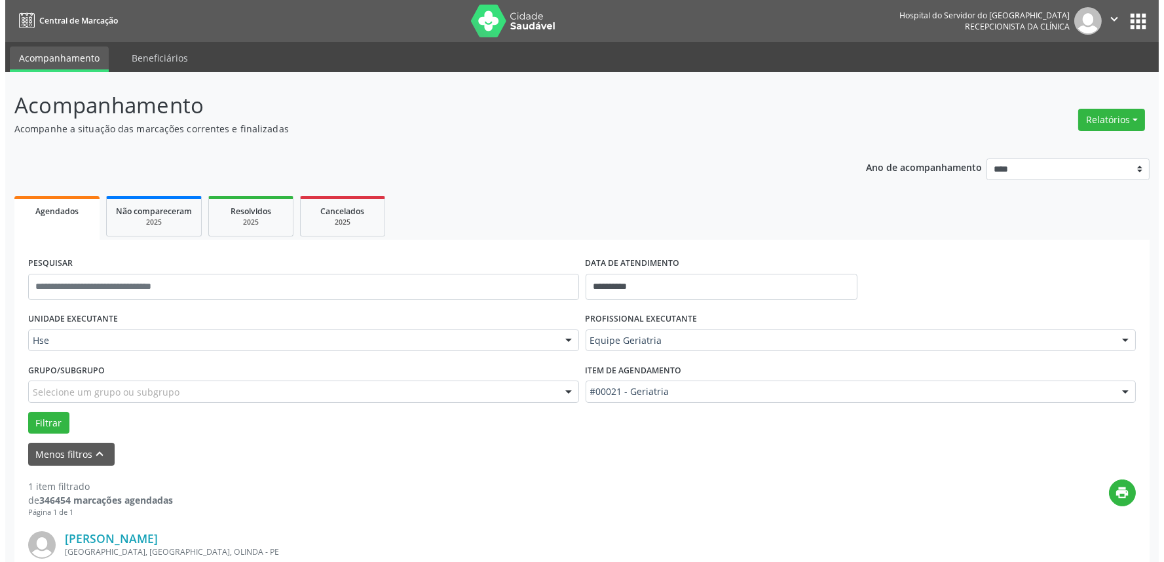
scroll to position [177, 0]
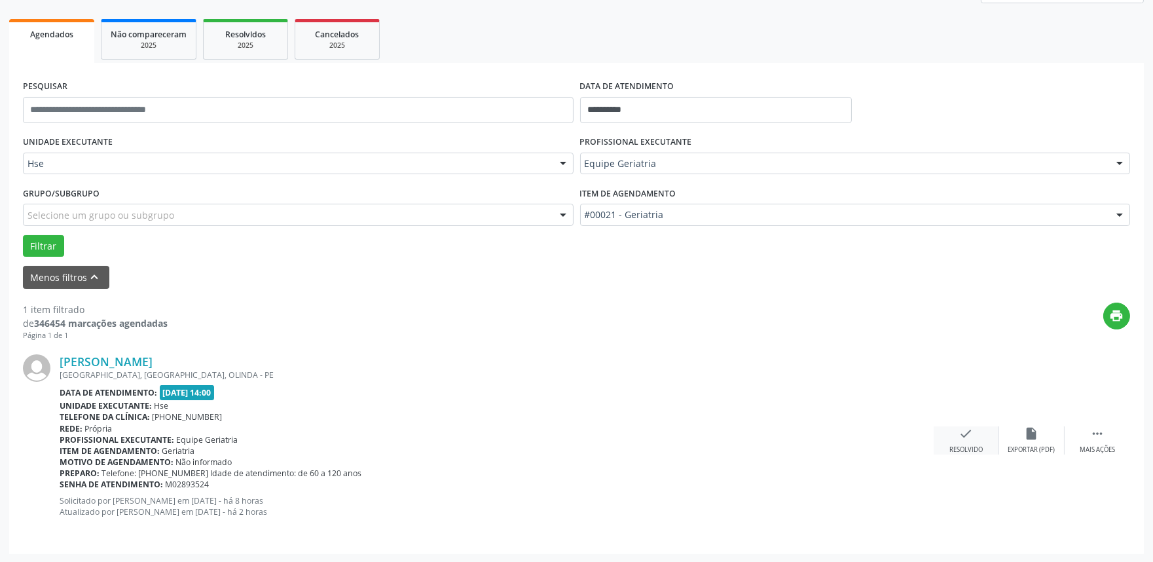
click at [965, 440] on icon "check" at bounding box center [966, 433] width 14 height 14
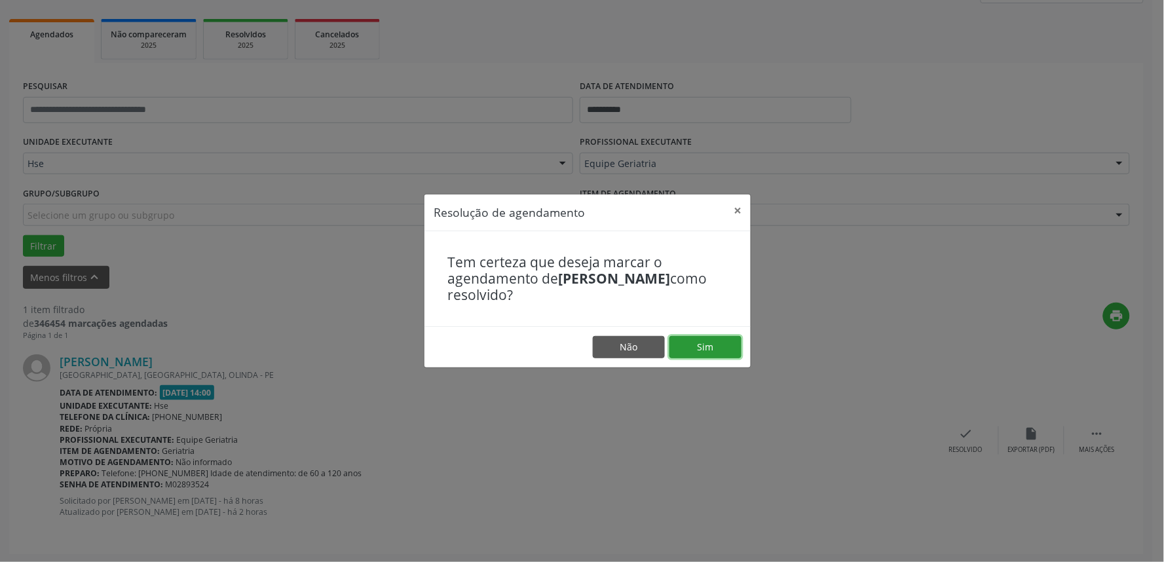
click at [698, 350] on button "Sim" at bounding box center [705, 347] width 72 height 22
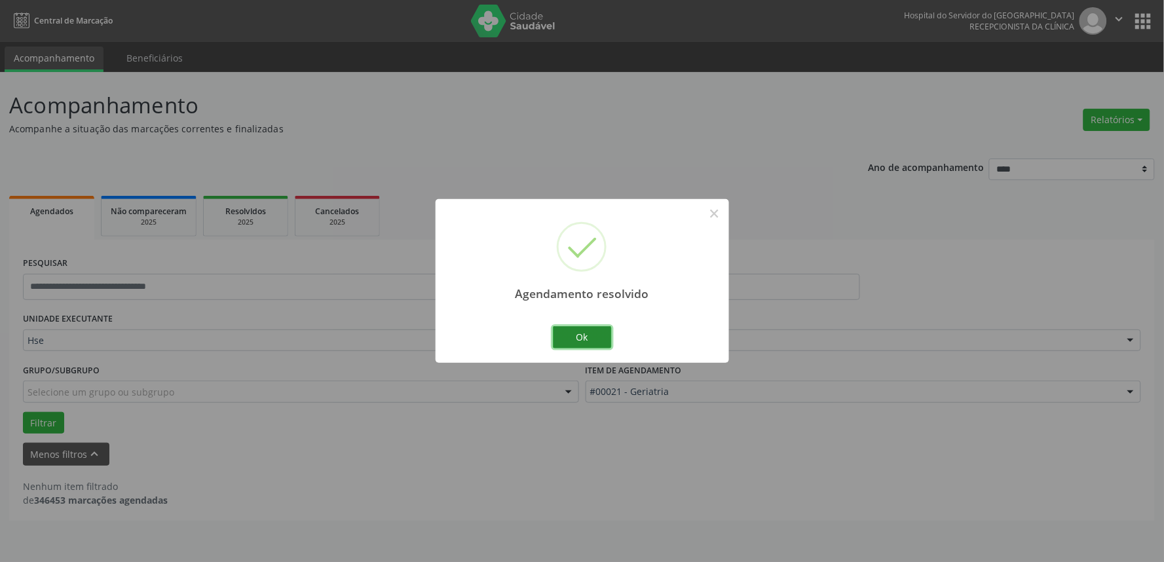
click at [584, 339] on button "Ok" at bounding box center [582, 337] width 59 height 22
